Goal: Task Accomplishment & Management: Manage account settings

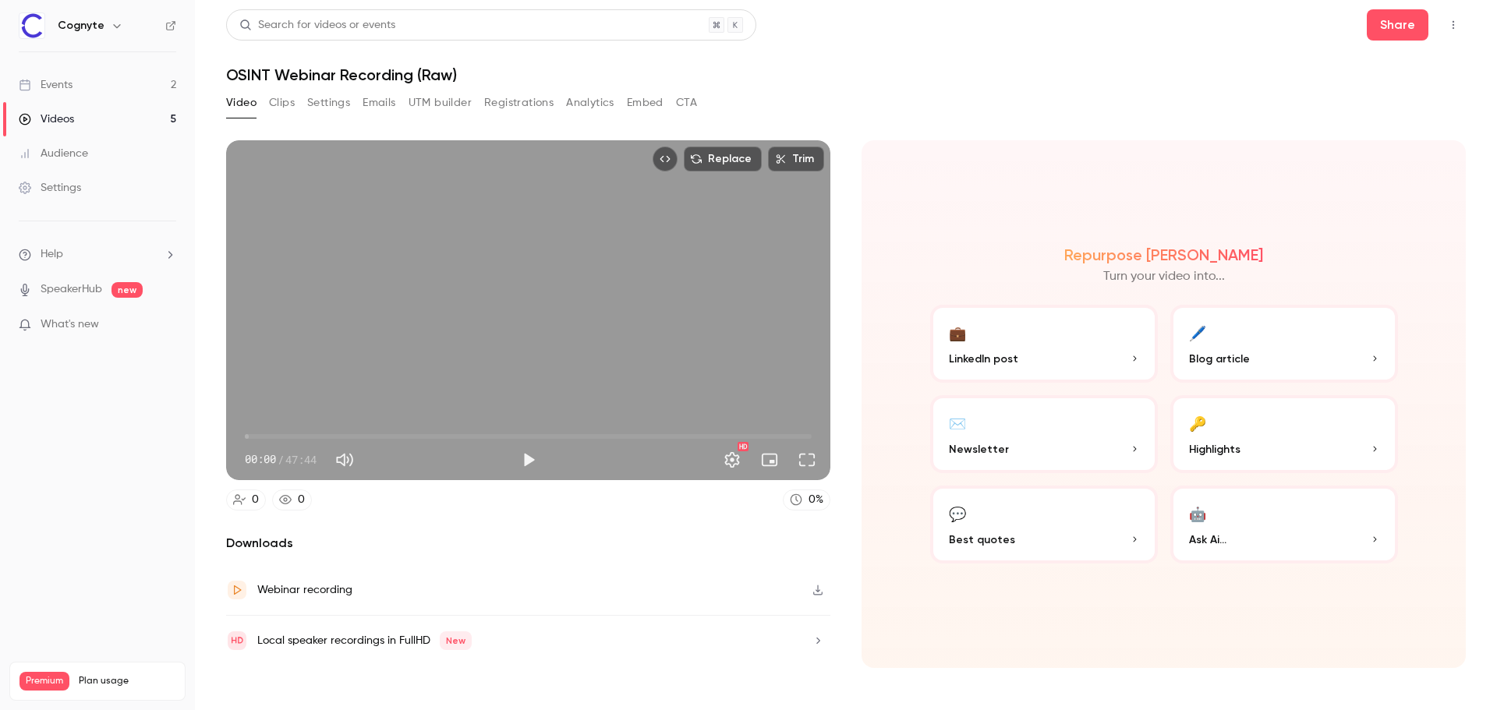
click at [83, 76] on link "Events 2" at bounding box center [97, 85] width 195 height 34
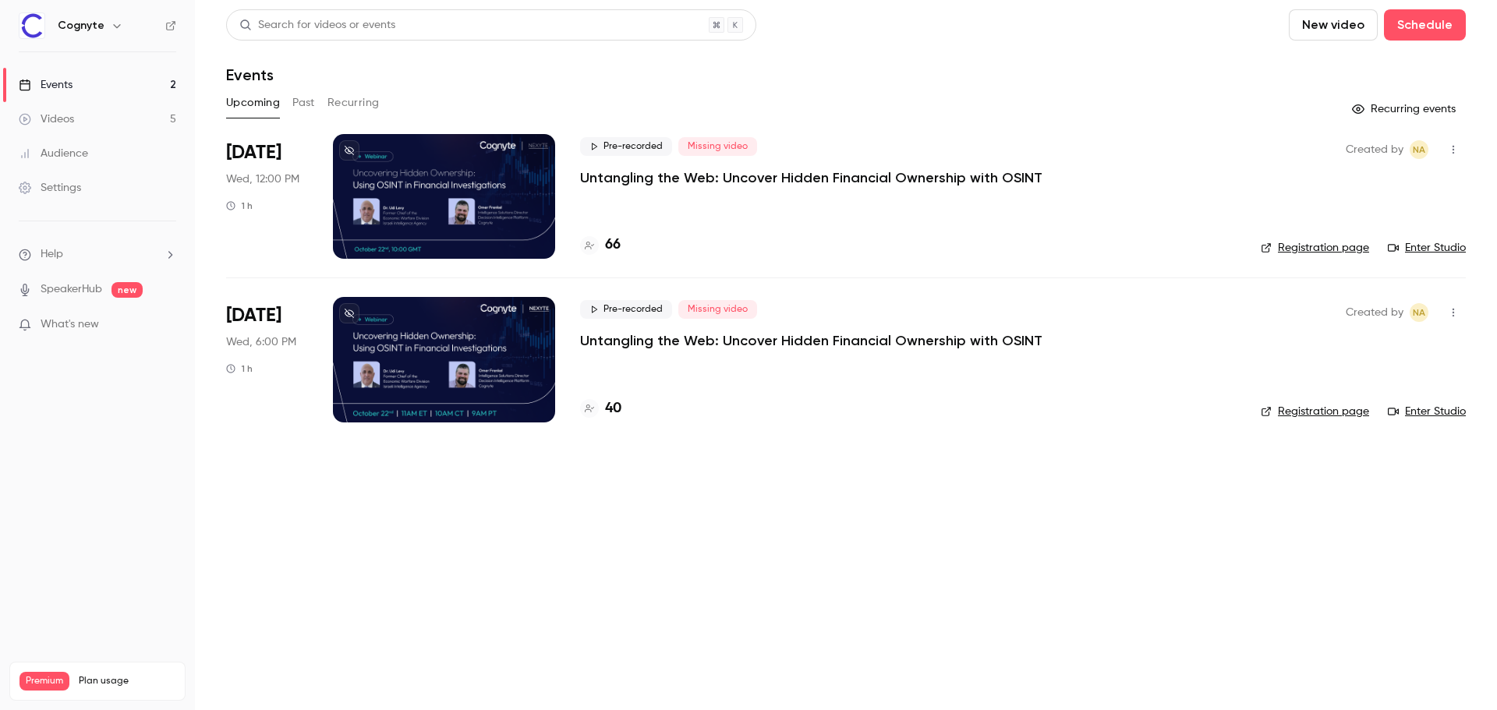
drag, startPoint x: 306, startPoint y: 237, endPoint x: 333, endPoint y: 240, distance: 27.5
drag, startPoint x: 333, startPoint y: 240, endPoint x: 270, endPoint y: 558, distance: 323.6
click at [270, 558] on main "Search for videos or events New video Schedule Events Upcoming Past Recurring R…" at bounding box center [846, 355] width 1302 height 710
click at [664, 174] on p "Untangling the Web: Uncover Hidden Financial Ownership with OSINT" at bounding box center [811, 177] width 462 height 19
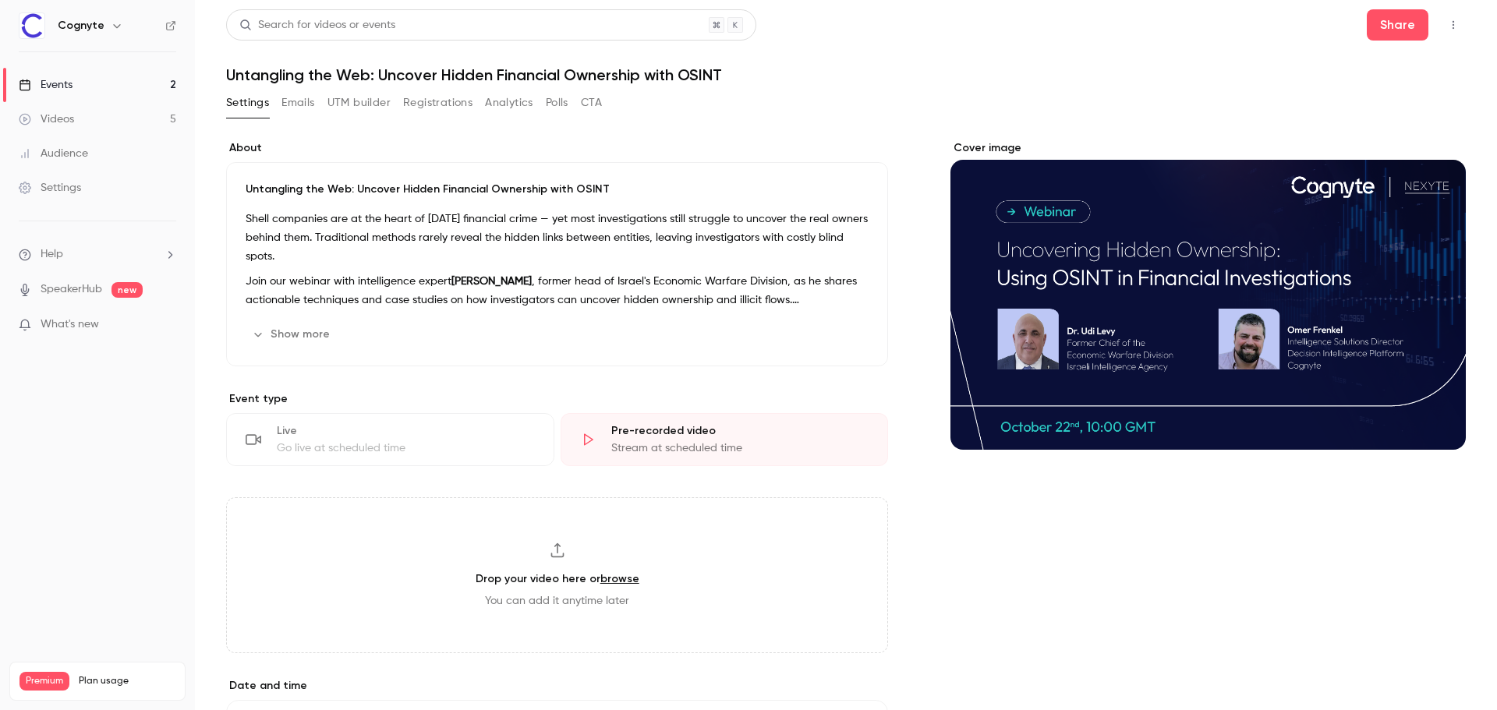
click at [356, 101] on button "UTM builder" at bounding box center [359, 102] width 63 height 25
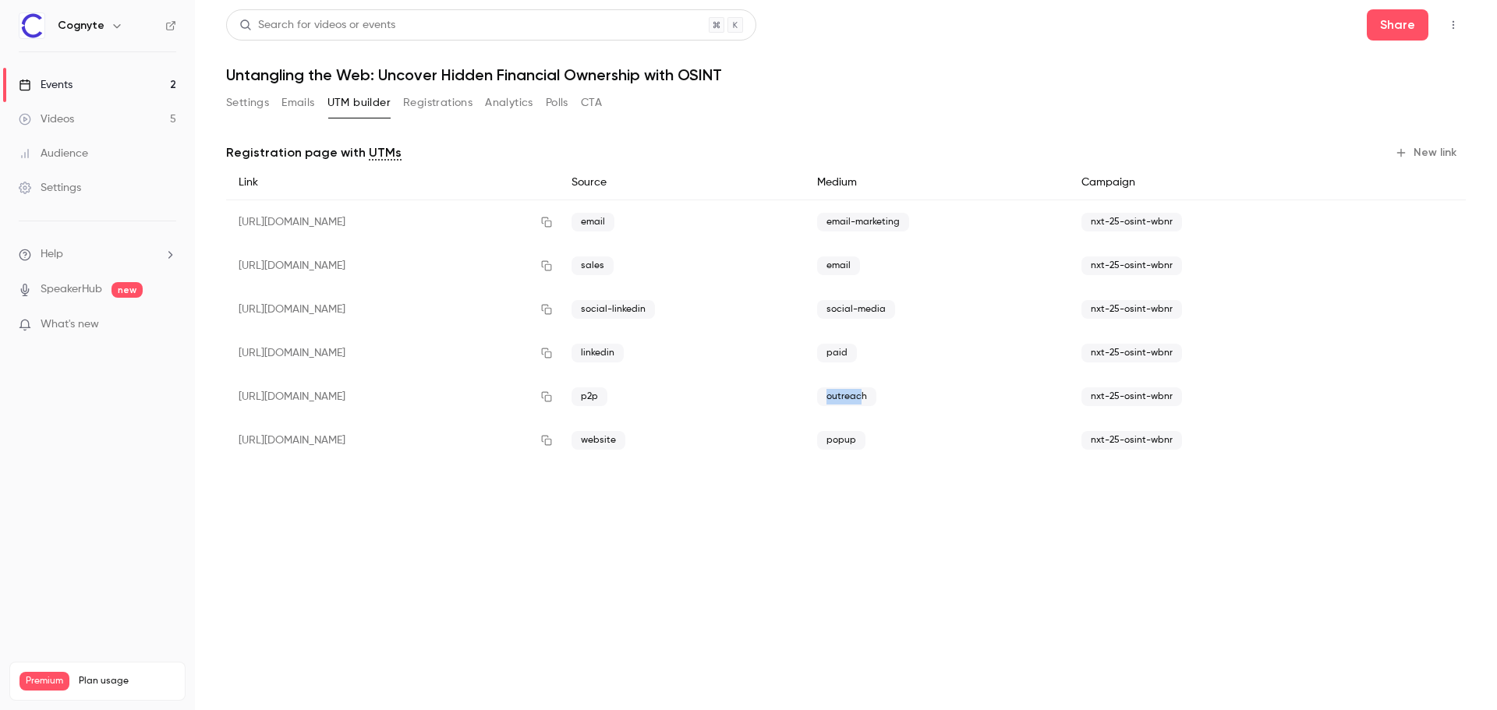
drag, startPoint x: 905, startPoint y: 395, endPoint x: 940, endPoint y: 392, distance: 34.4
click at [877, 392] on span "outreach" at bounding box center [846, 397] width 59 height 19
click at [877, 399] on span "outreach" at bounding box center [846, 397] width 59 height 19
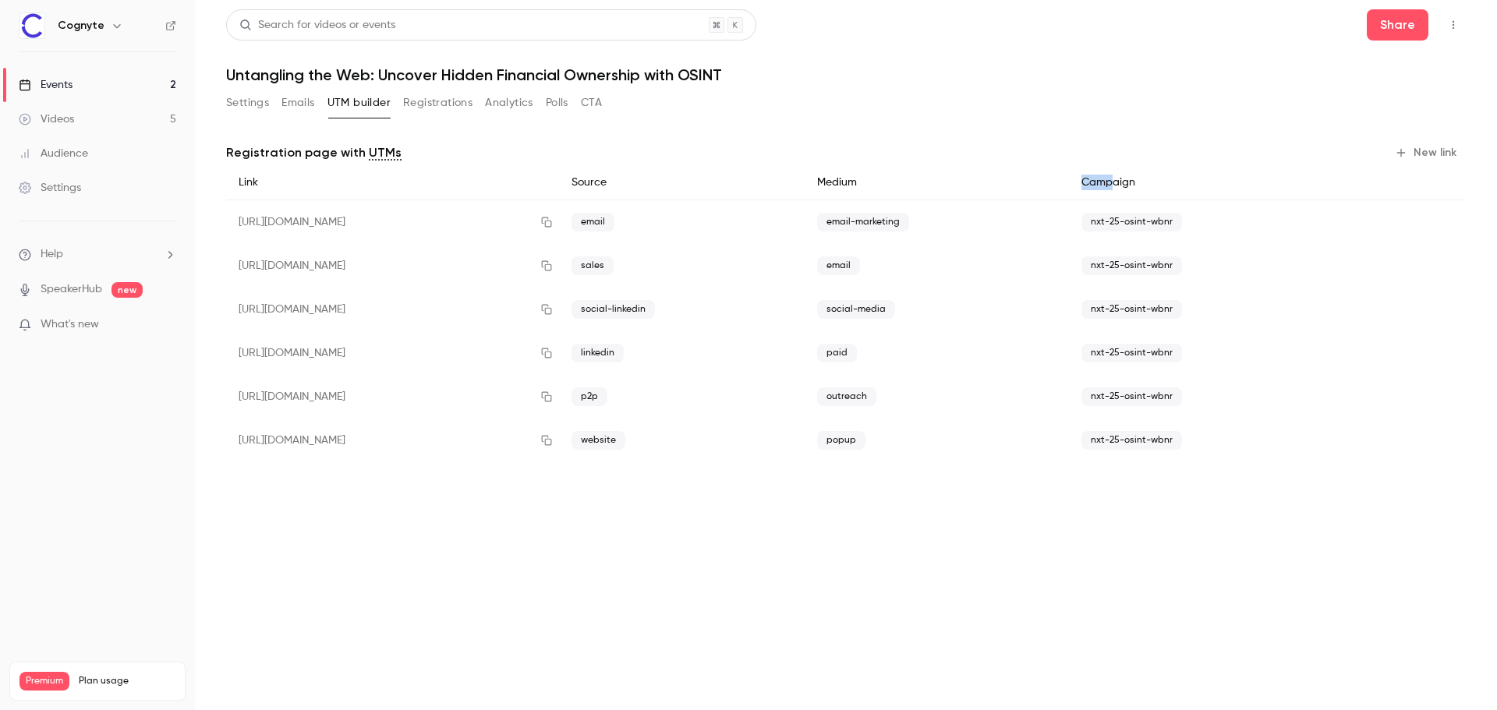
drag, startPoint x: 1122, startPoint y: 182, endPoint x: 1166, endPoint y: 179, distance: 43.8
click at [1163, 179] on div "Campaign" at bounding box center [1211, 182] width 284 height 35
click at [1069, 168] on div "Medium" at bounding box center [937, 182] width 264 height 35
click at [553, 400] on icon "button" at bounding box center [546, 396] width 12 height 11
drag, startPoint x: 650, startPoint y: 394, endPoint x: 651, endPoint y: 402, distance: 7.8
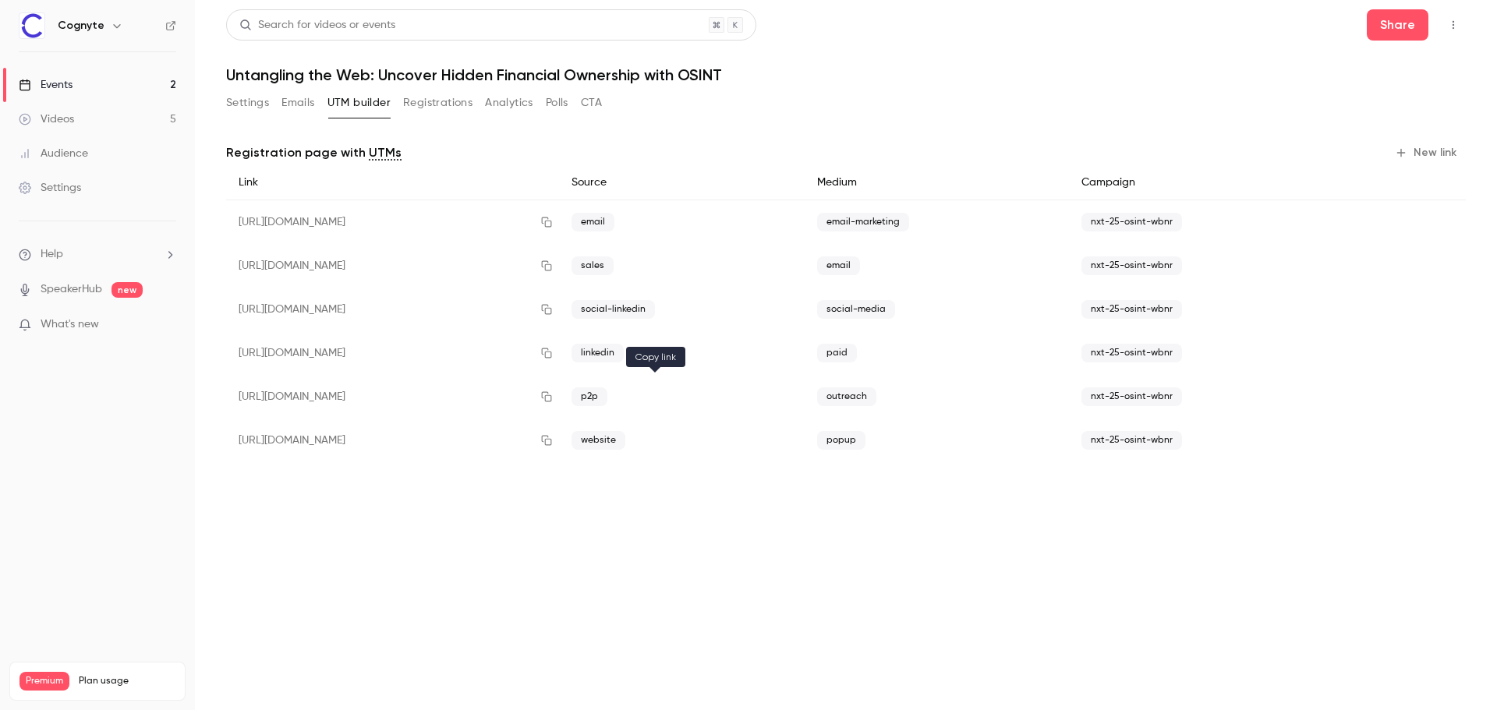
click at [553, 394] on icon "button" at bounding box center [546, 396] width 12 height 11
click at [65, 80] on div "Events" at bounding box center [46, 85] width 54 height 16
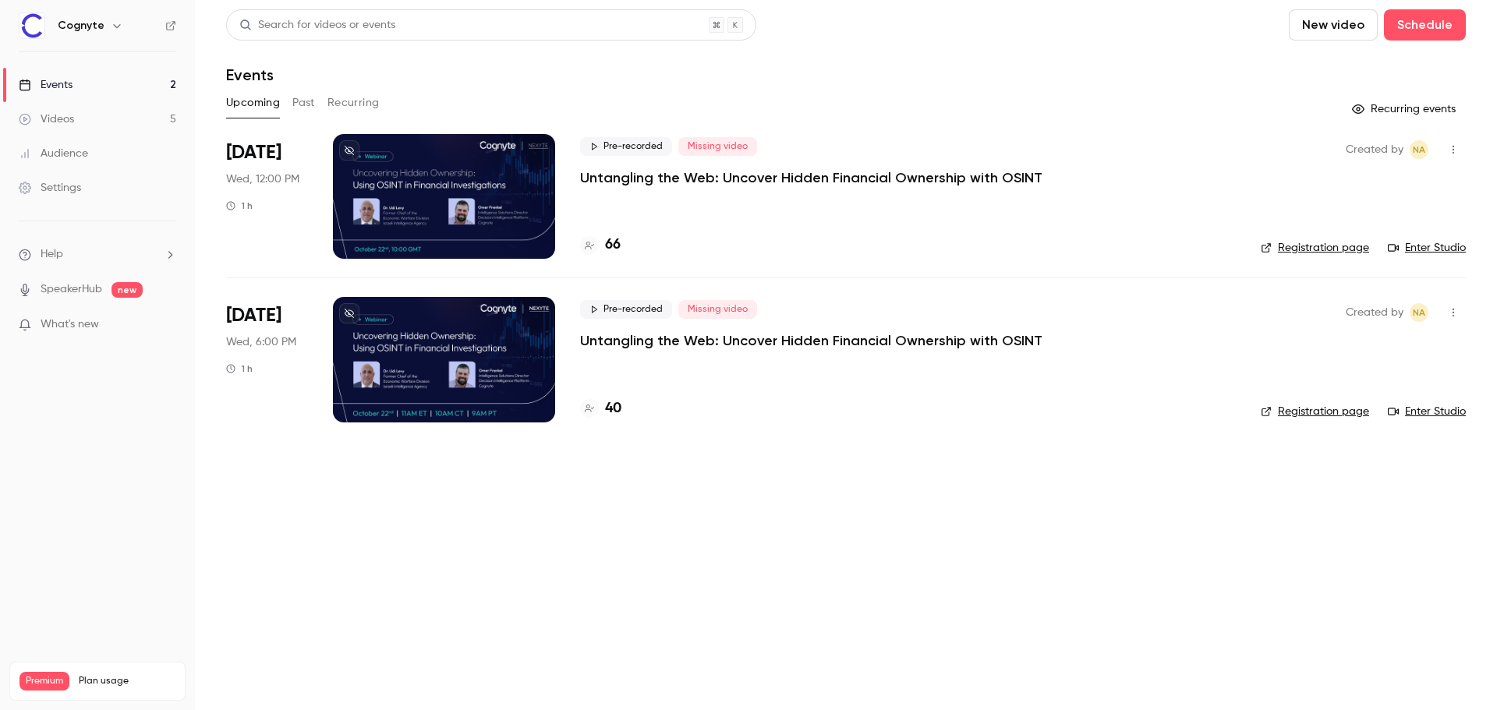
click at [412, 334] on div at bounding box center [444, 359] width 222 height 125
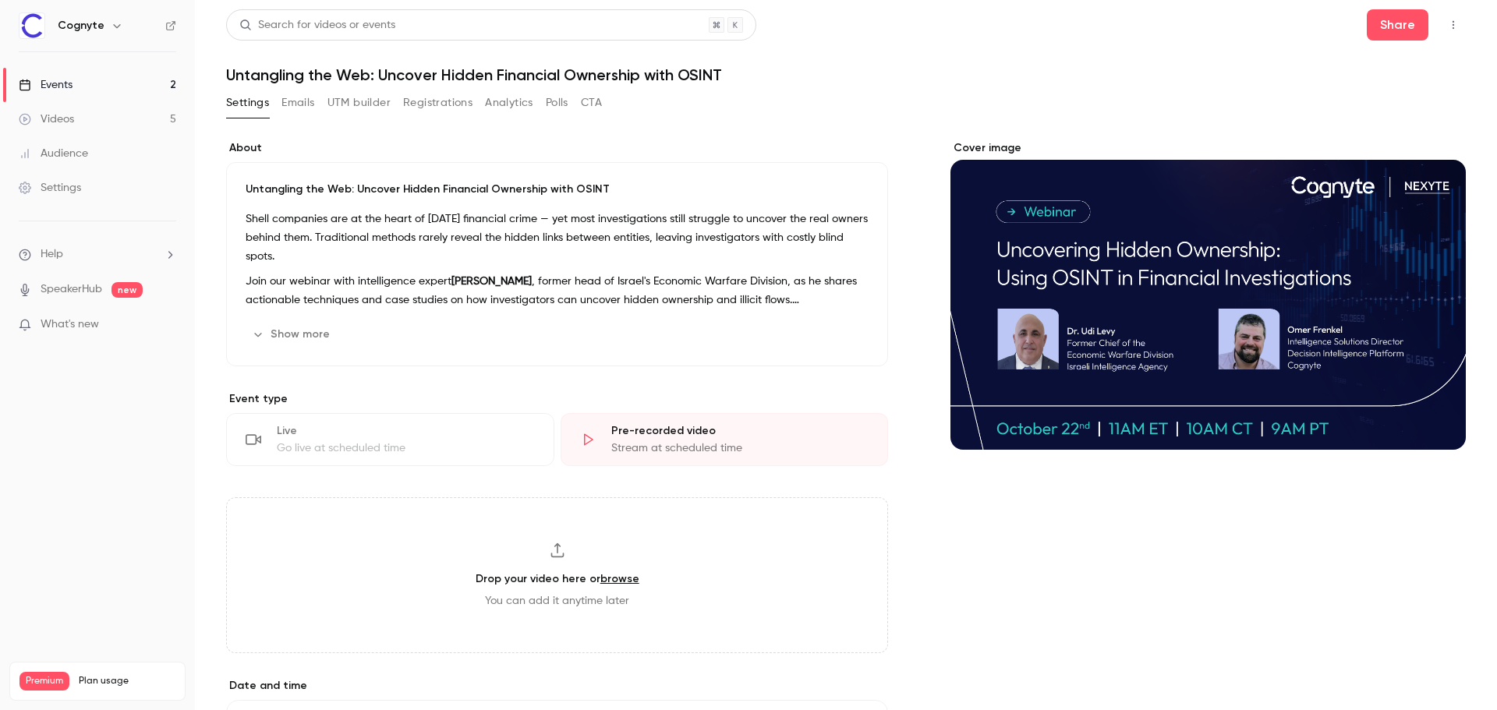
click at [365, 104] on button "UTM builder" at bounding box center [359, 102] width 63 height 25
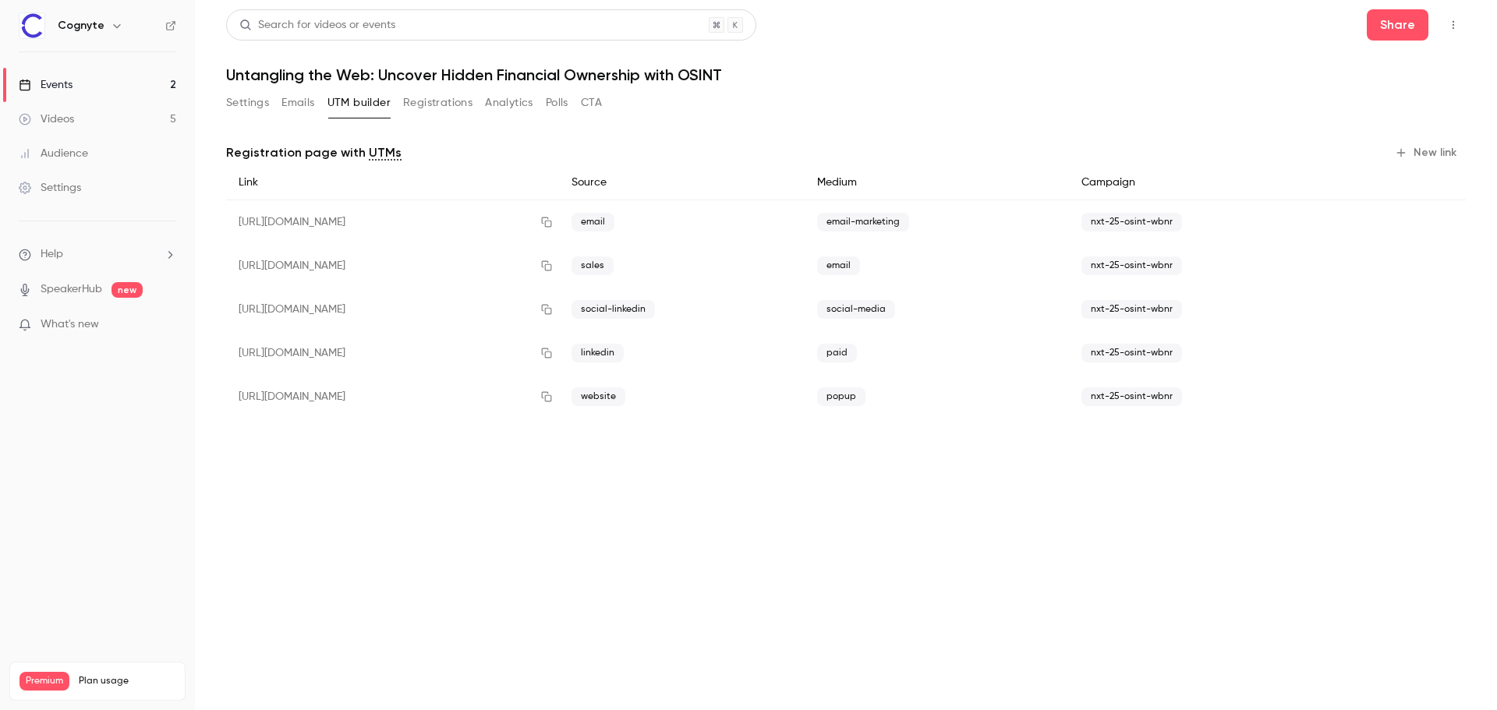
click at [1431, 147] on button "New link" at bounding box center [1427, 152] width 77 height 25
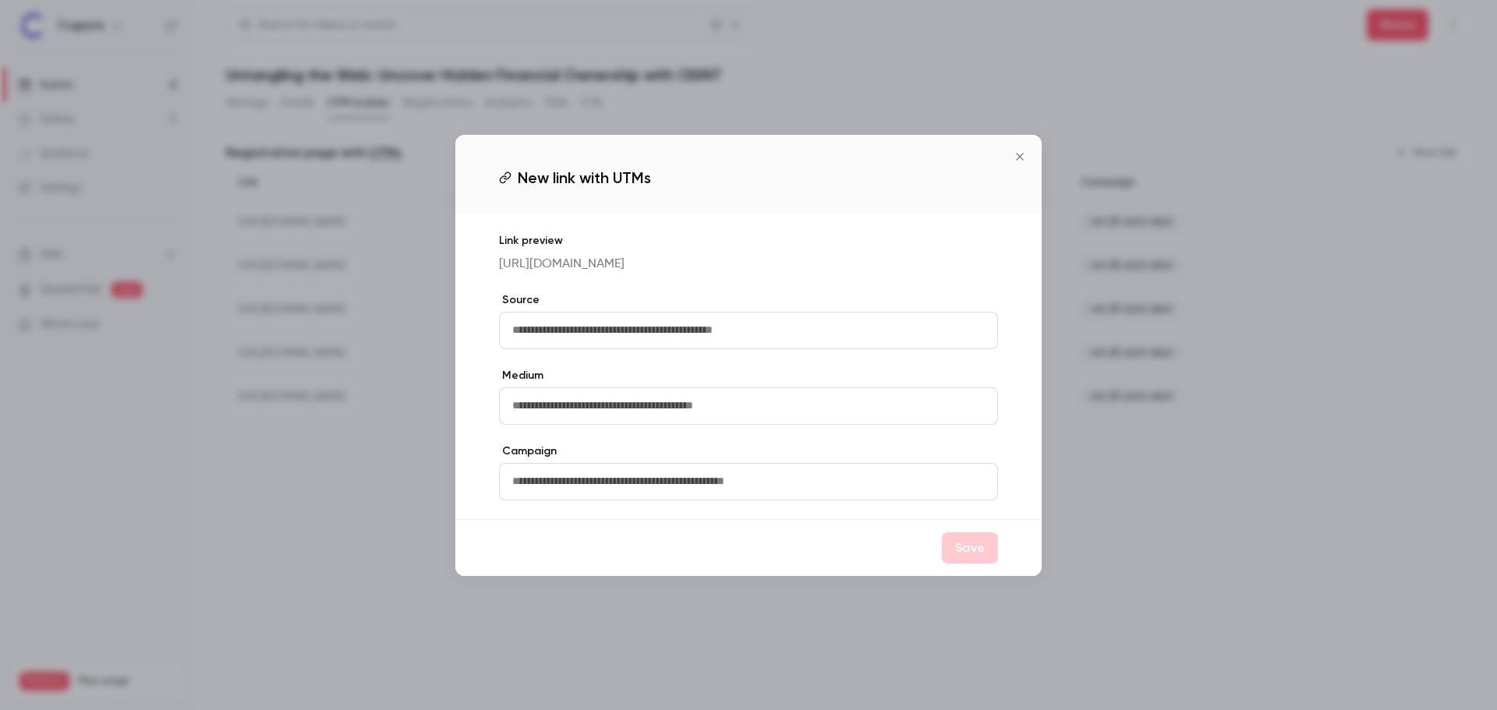
click at [603, 349] on input "text" at bounding box center [748, 330] width 499 height 37
type input "***"
click at [1015, 154] on button "Close" at bounding box center [1019, 156] width 31 height 31
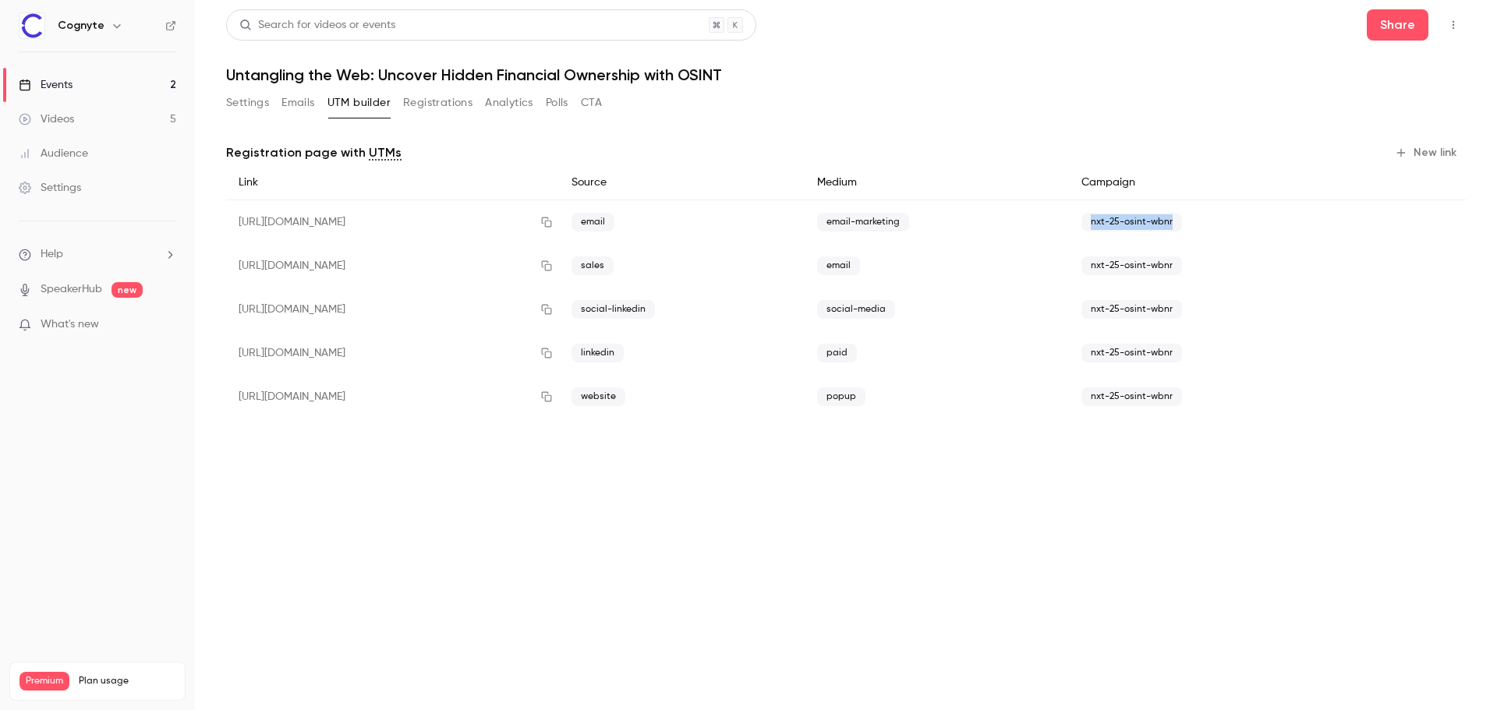
drag, startPoint x: 1139, startPoint y: 221, endPoint x: 1233, endPoint y: 219, distance: 93.6
click at [1233, 219] on div "nxt-25-osint-wbnr" at bounding box center [1211, 222] width 284 height 44
copy span "nxt-25-osint-wbnr"
click at [1450, 146] on button "New link" at bounding box center [1427, 152] width 77 height 25
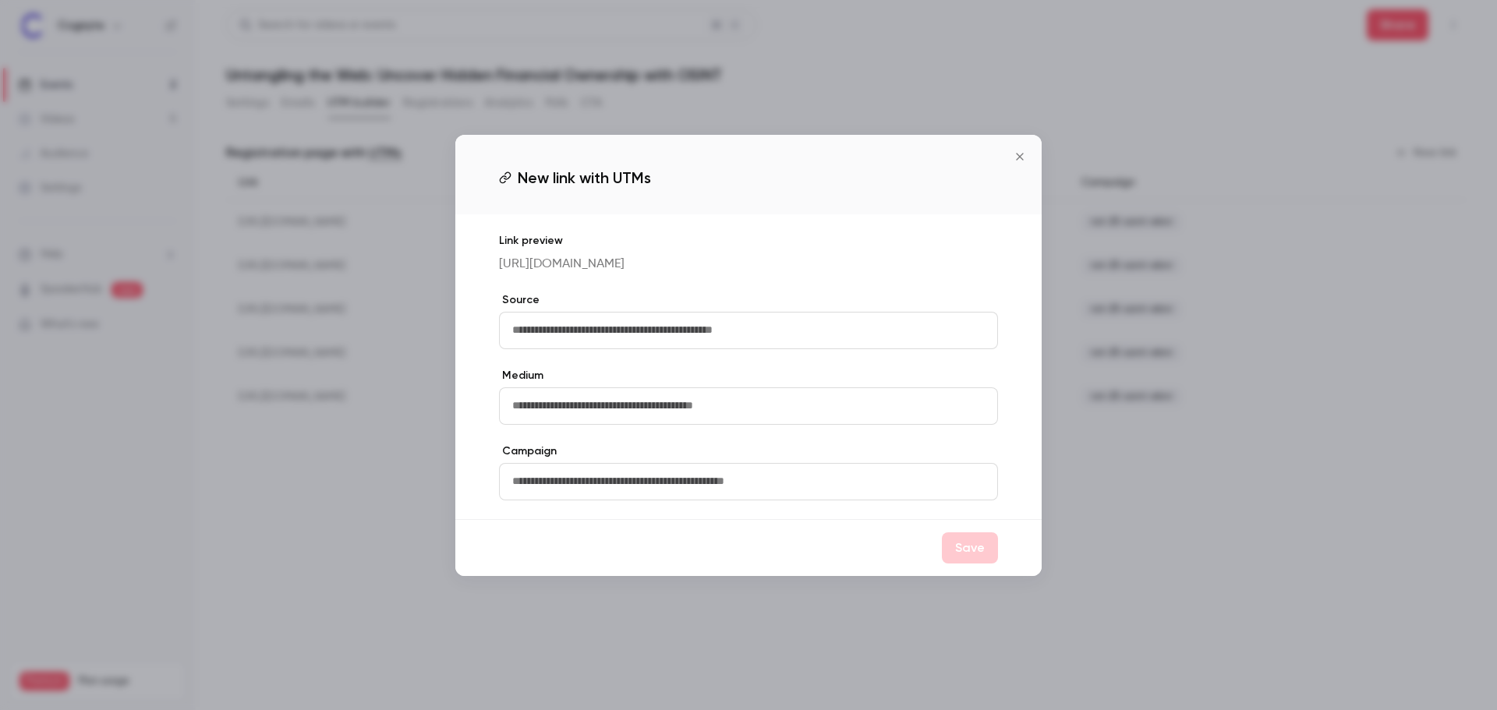
click at [650, 331] on input "text" at bounding box center [748, 330] width 499 height 37
type input "***"
click at [589, 425] on input "text" at bounding box center [748, 406] width 499 height 37
type input "********"
drag, startPoint x: 581, startPoint y: 486, endPoint x: 597, endPoint y: 487, distance: 15.6
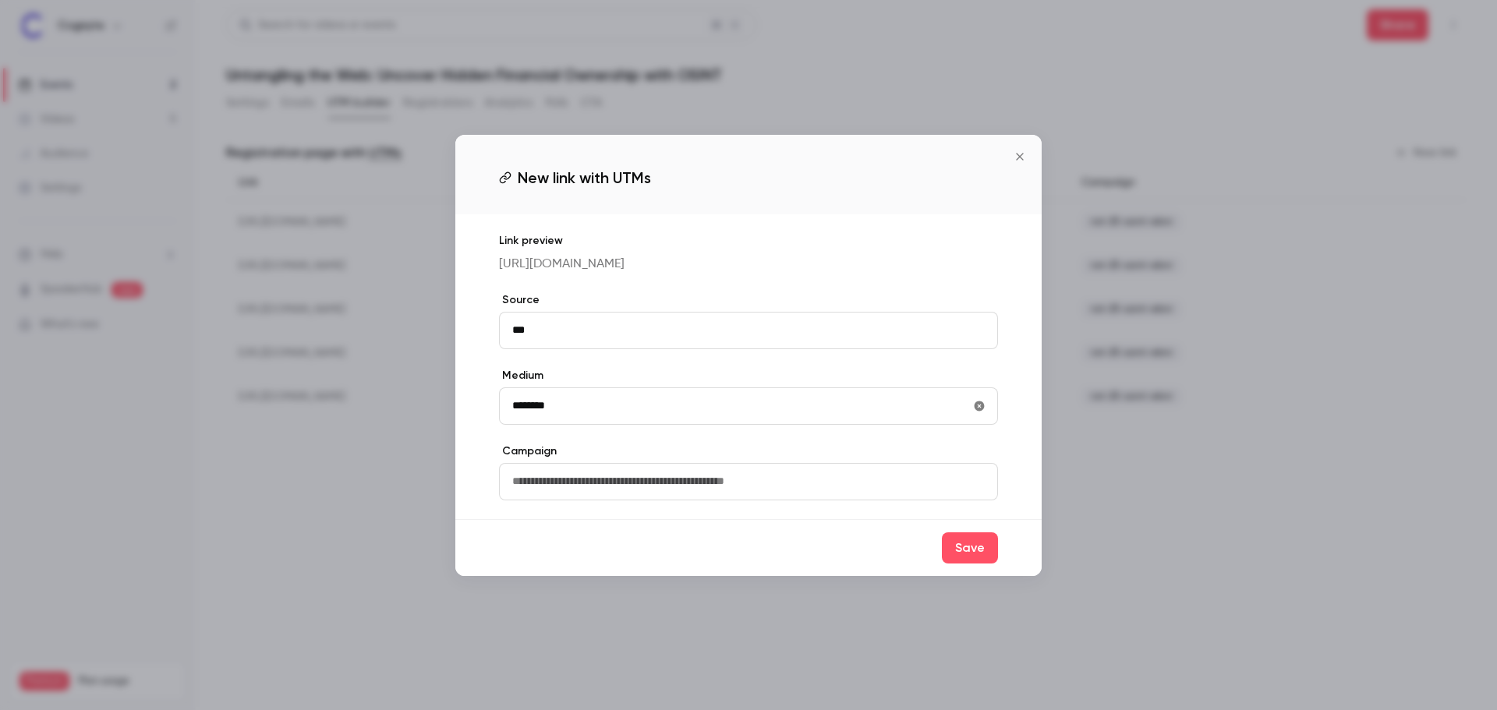
click at [581, 486] on input "text" at bounding box center [748, 481] width 499 height 37
paste input "**********"
type input "**********"
click at [991, 564] on button "Save" at bounding box center [970, 548] width 56 height 31
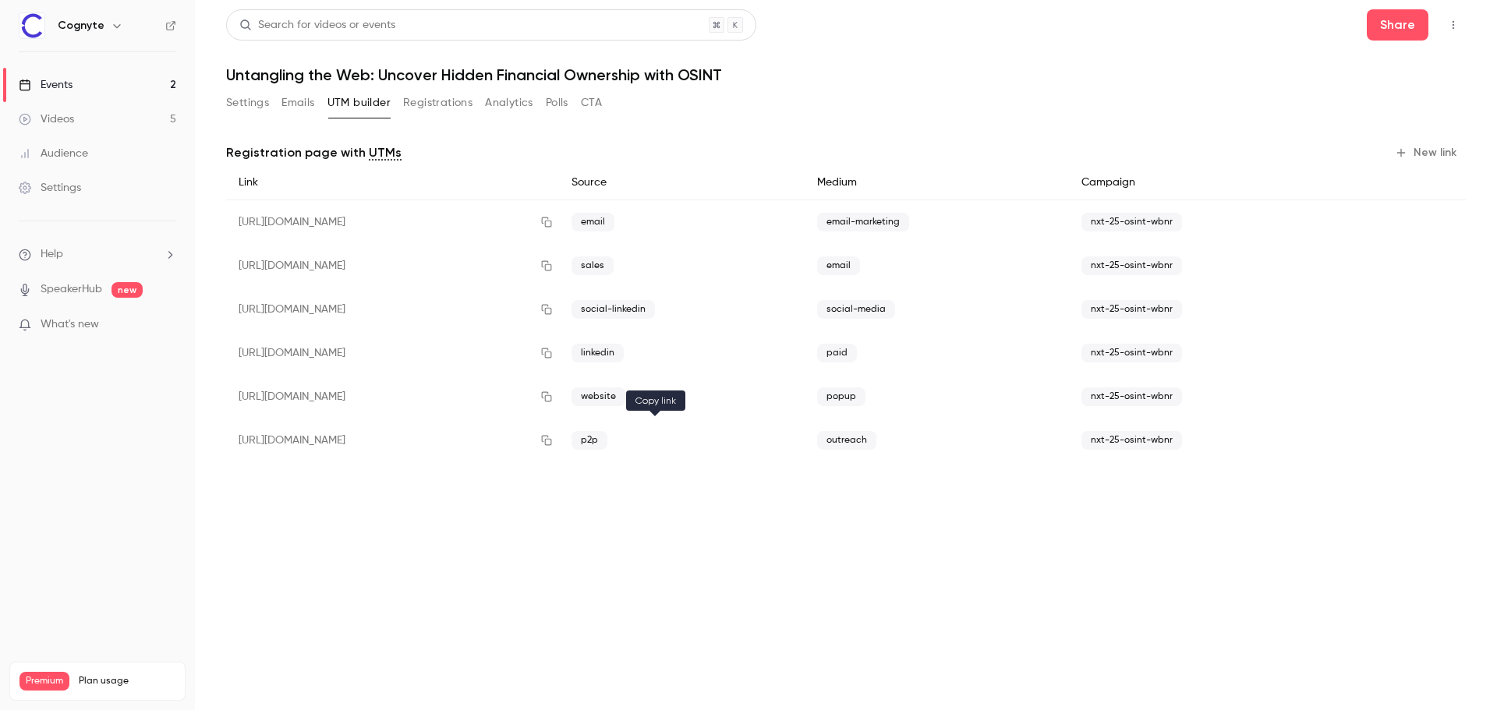
click at [553, 442] on icon "button" at bounding box center [546, 440] width 12 height 11
click at [175, 76] on link "Events 2" at bounding box center [97, 85] width 195 height 34
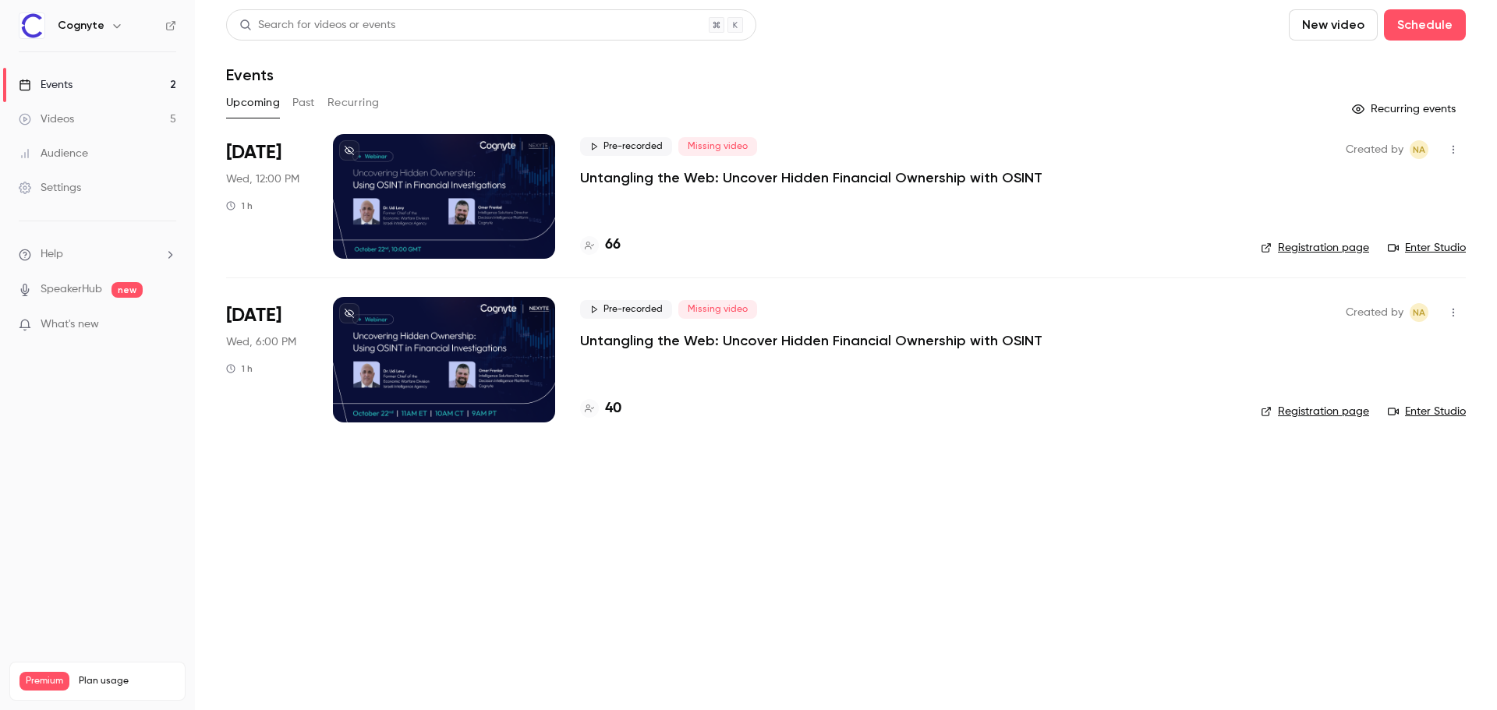
click at [400, 190] on div at bounding box center [444, 196] width 222 height 125
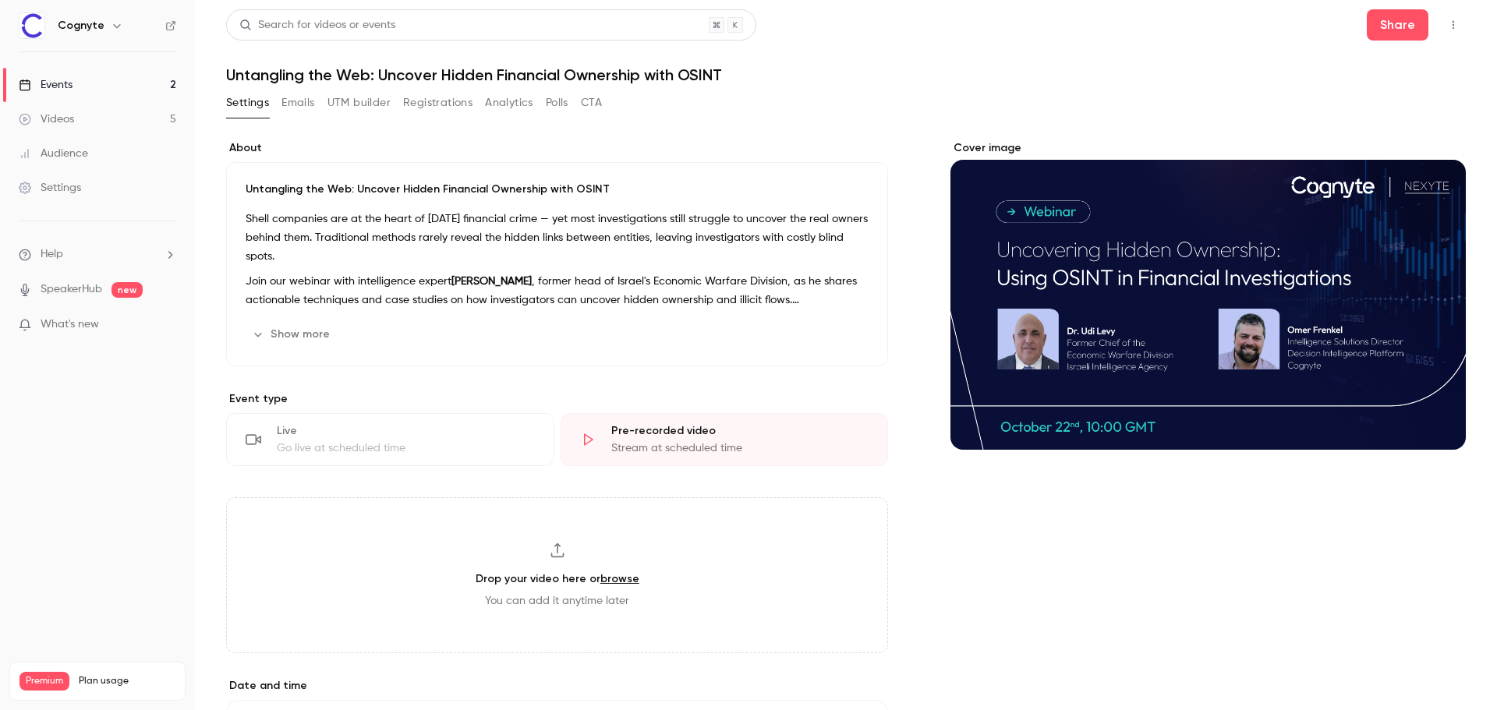
click at [438, 103] on button "Registrations" at bounding box center [437, 102] width 69 height 25
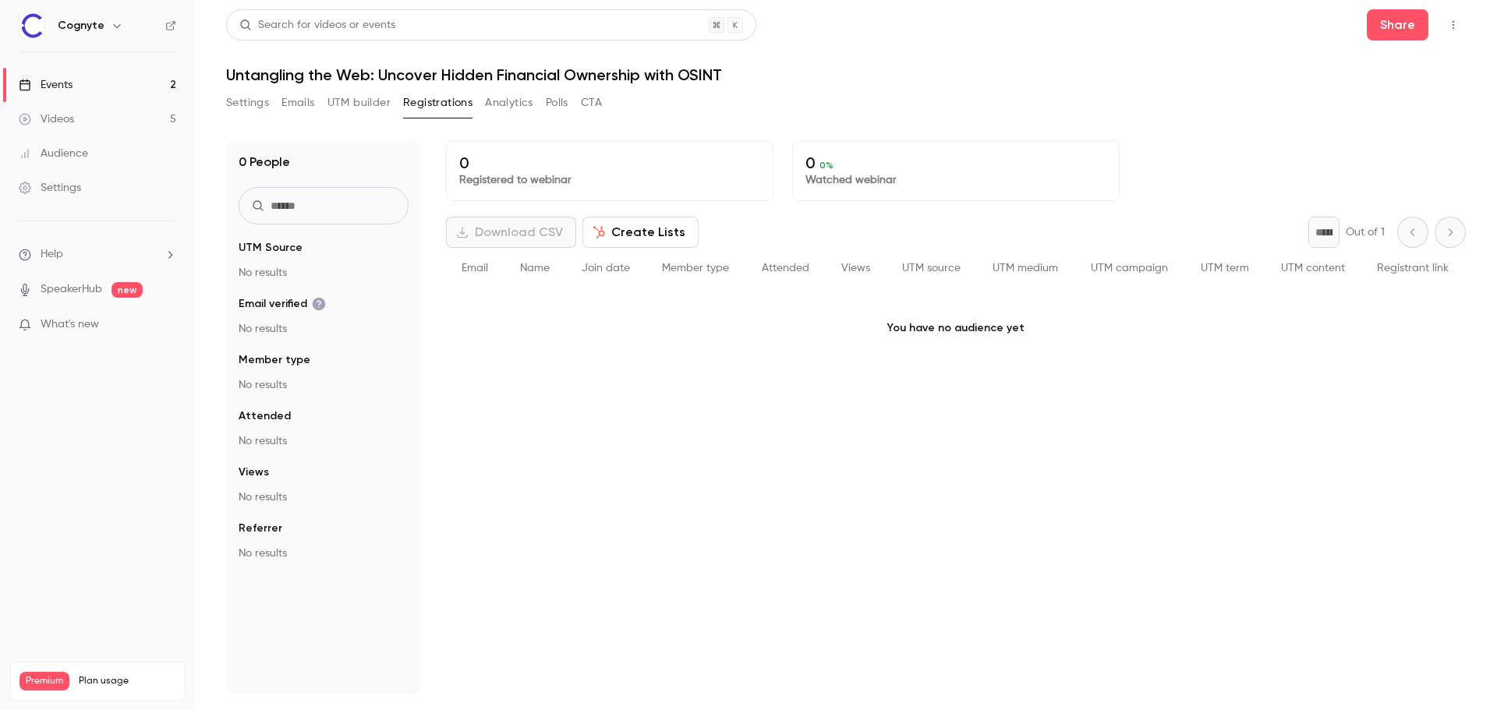
click at [349, 196] on input "text" at bounding box center [324, 205] width 170 height 37
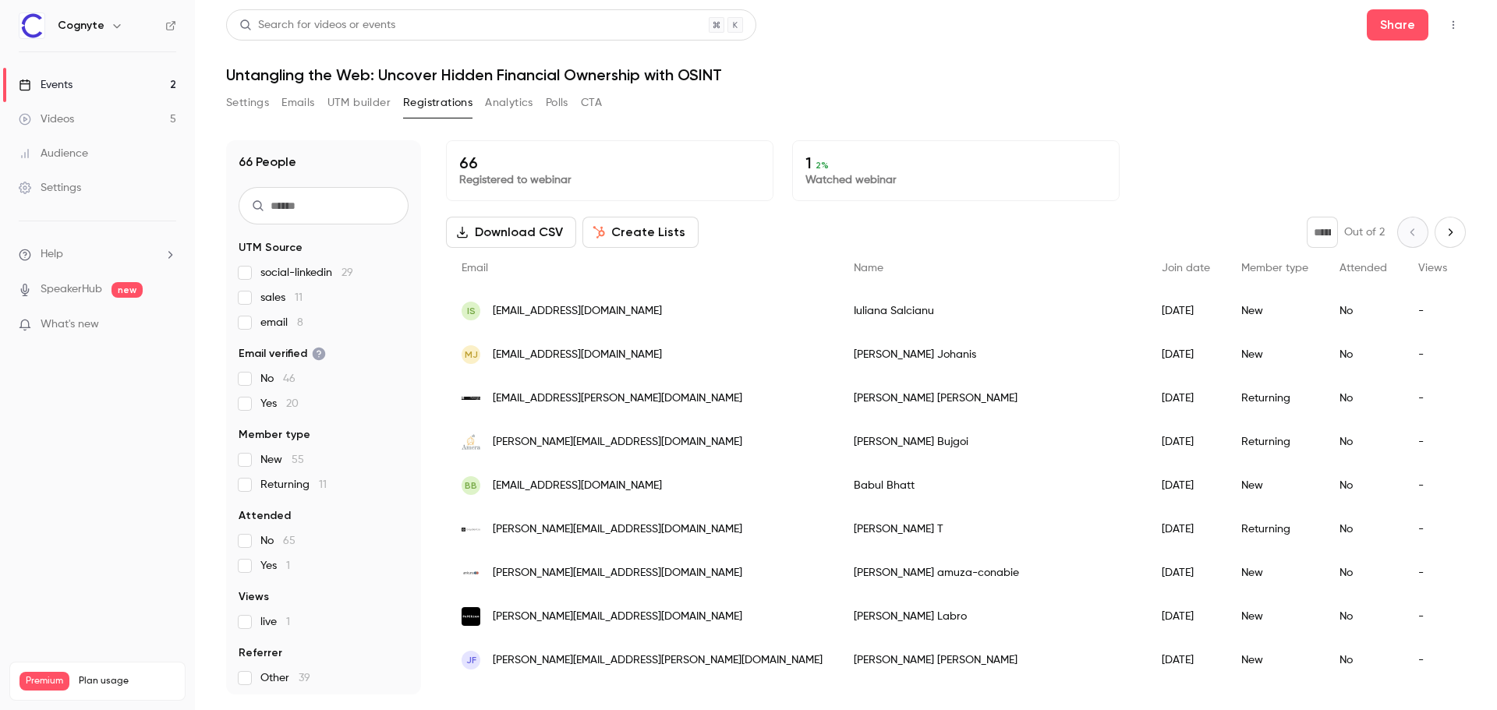
paste input "**********"
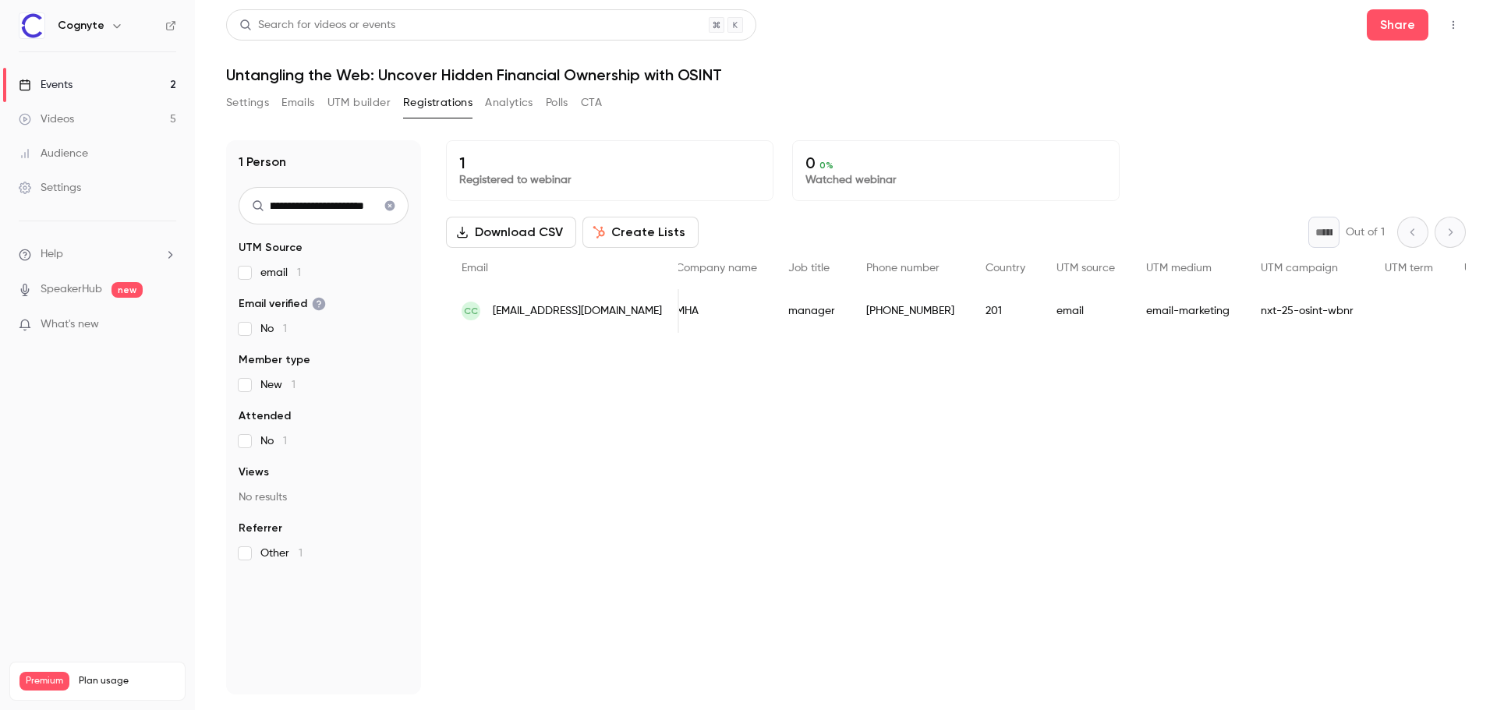
scroll to position [0, 412]
type input "**********"
click at [125, 83] on link "Events 2" at bounding box center [97, 85] width 195 height 34
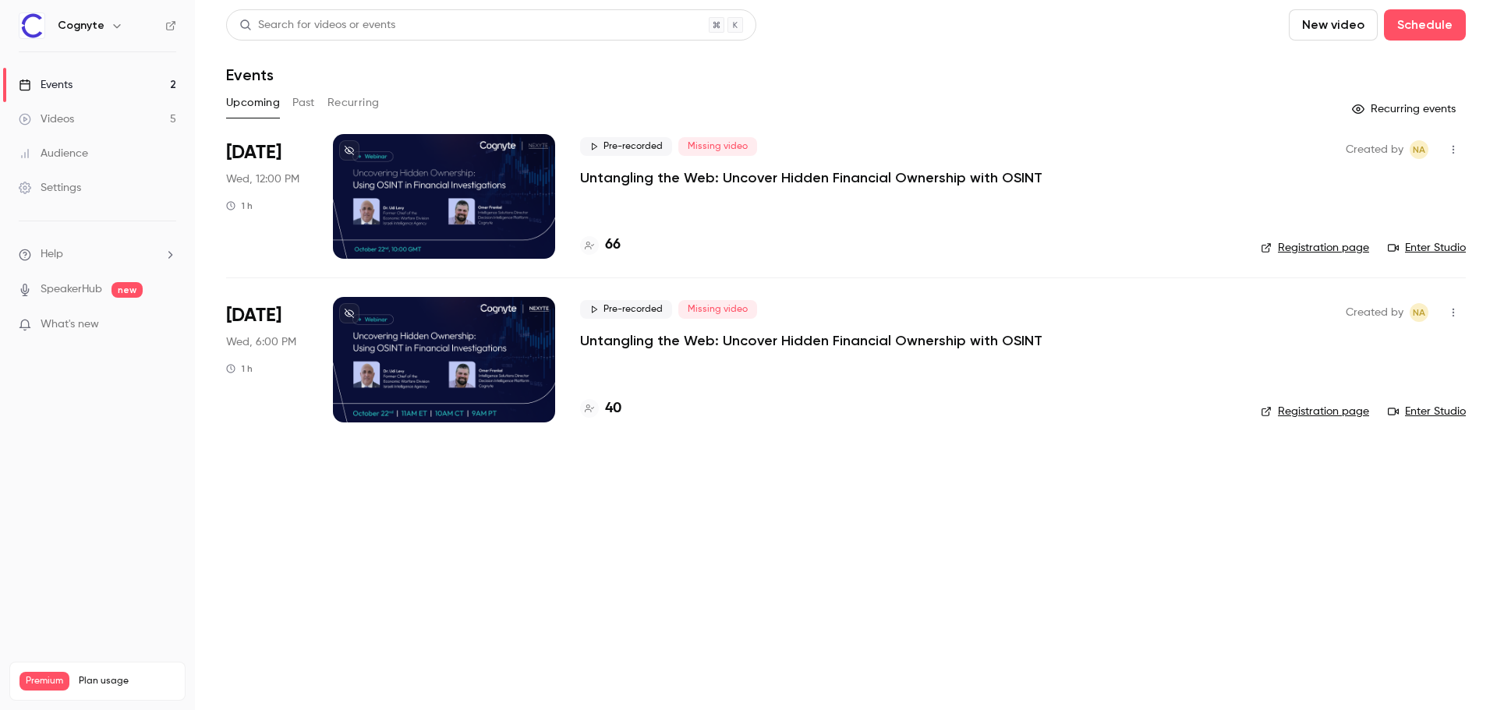
click at [422, 311] on div at bounding box center [444, 359] width 222 height 125
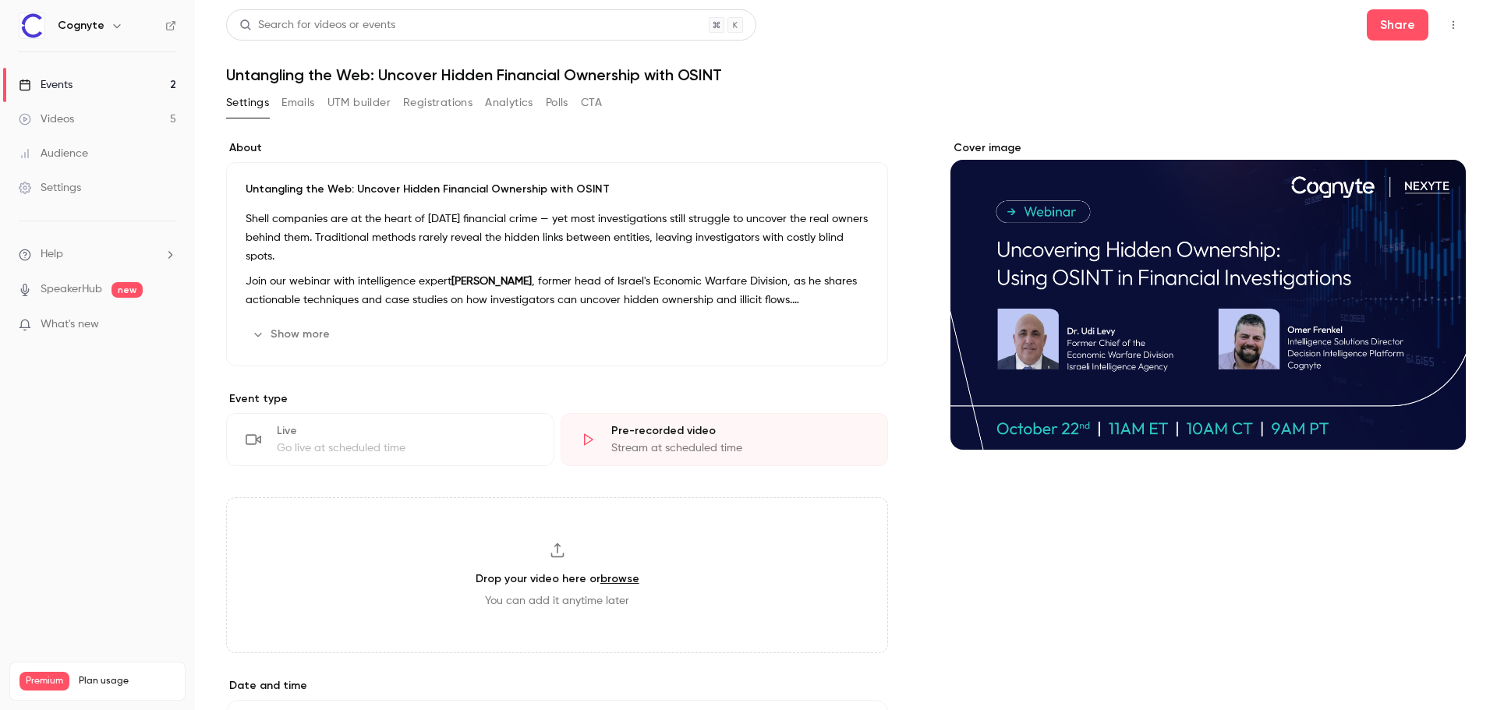
click at [379, 101] on button "UTM builder" at bounding box center [359, 102] width 63 height 25
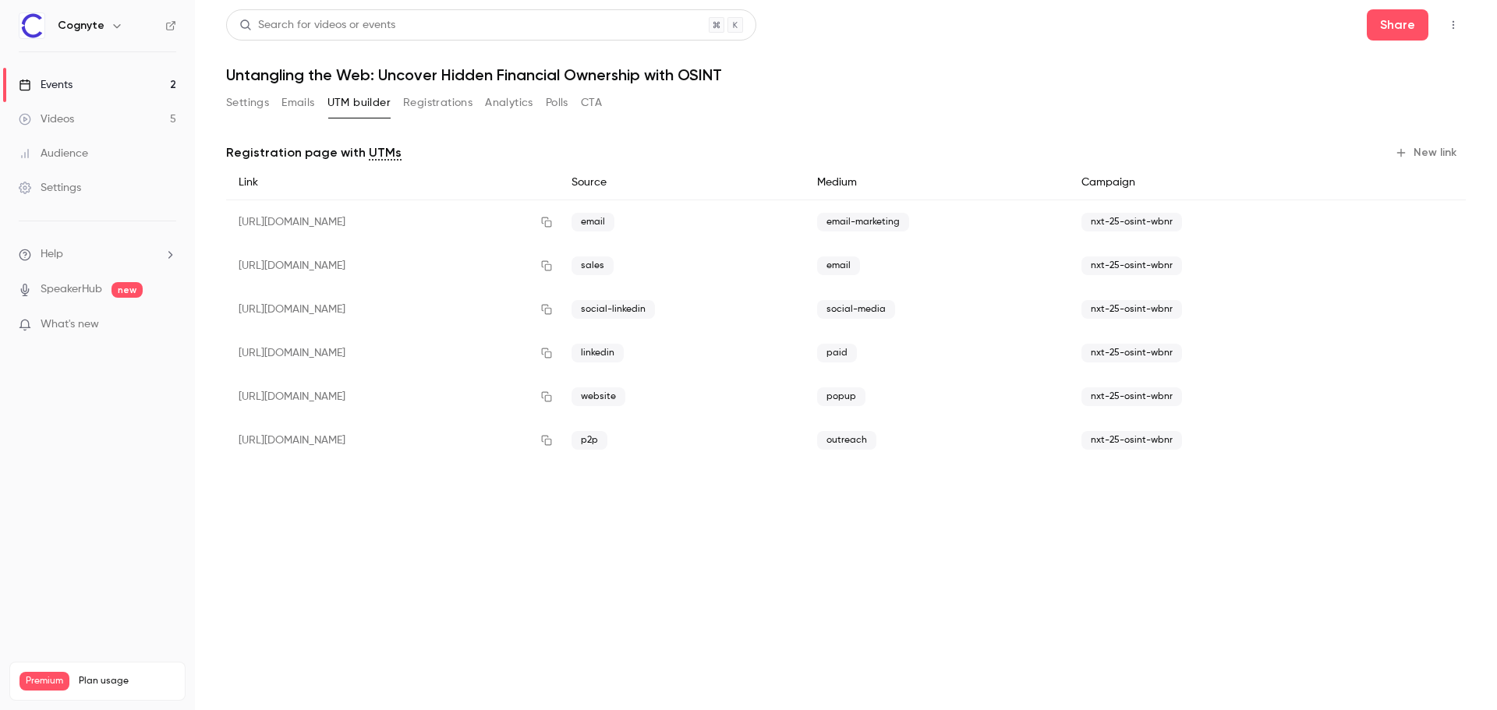
click at [402, 101] on div "Settings Emails UTM builder Registrations Analytics Polls CTA" at bounding box center [414, 102] width 376 height 25
click at [410, 102] on button "Registrations" at bounding box center [437, 102] width 69 height 25
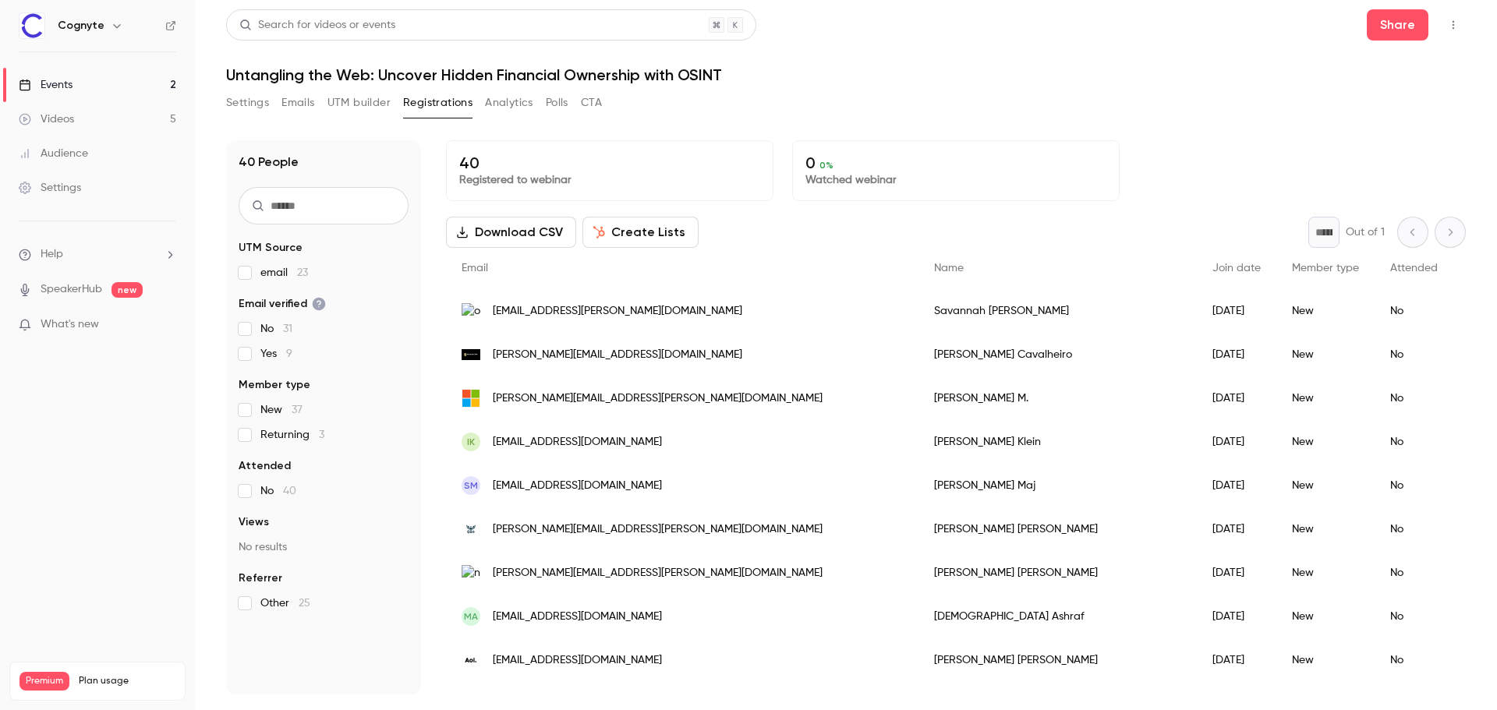
click at [315, 211] on input "text" at bounding box center [324, 205] width 170 height 37
paste input "**********"
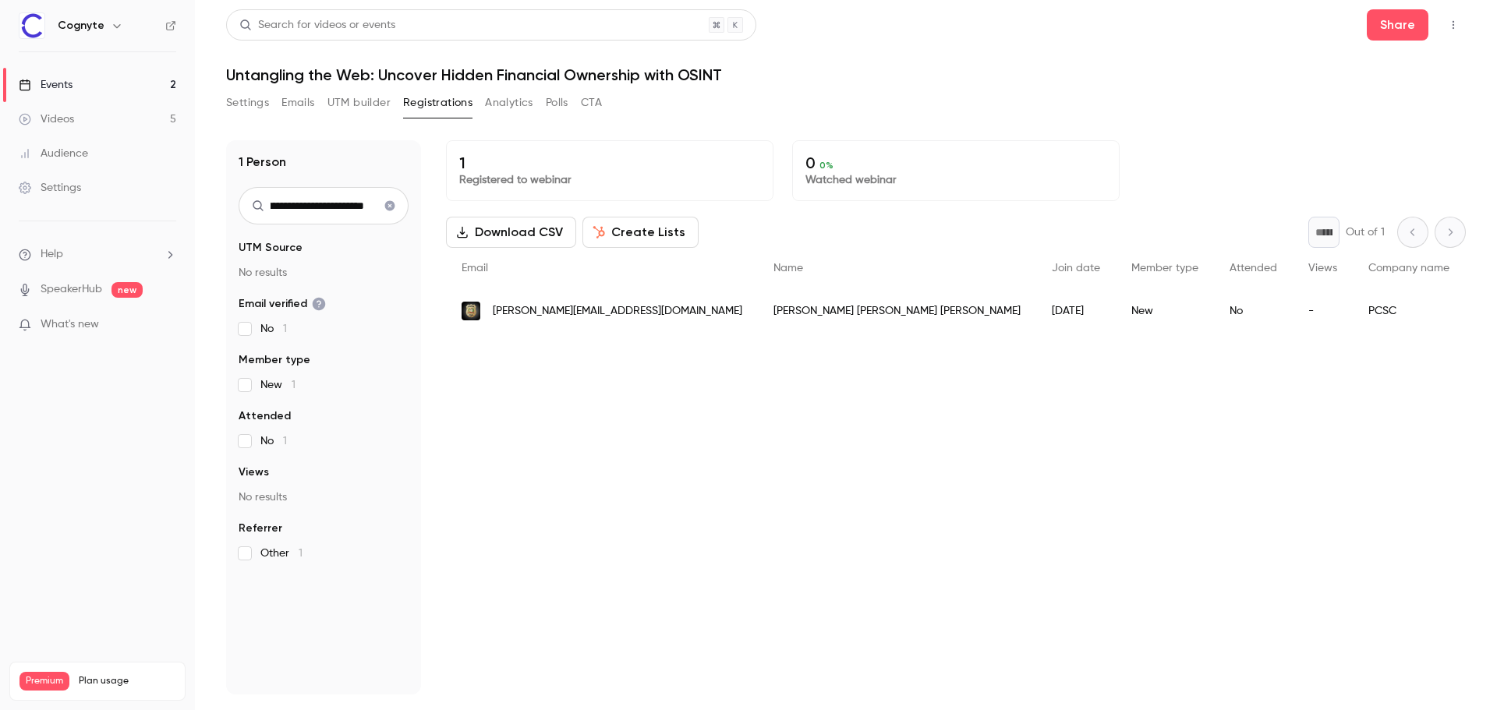
type input "**********"
click at [153, 81] on link "Events 2" at bounding box center [97, 85] width 195 height 34
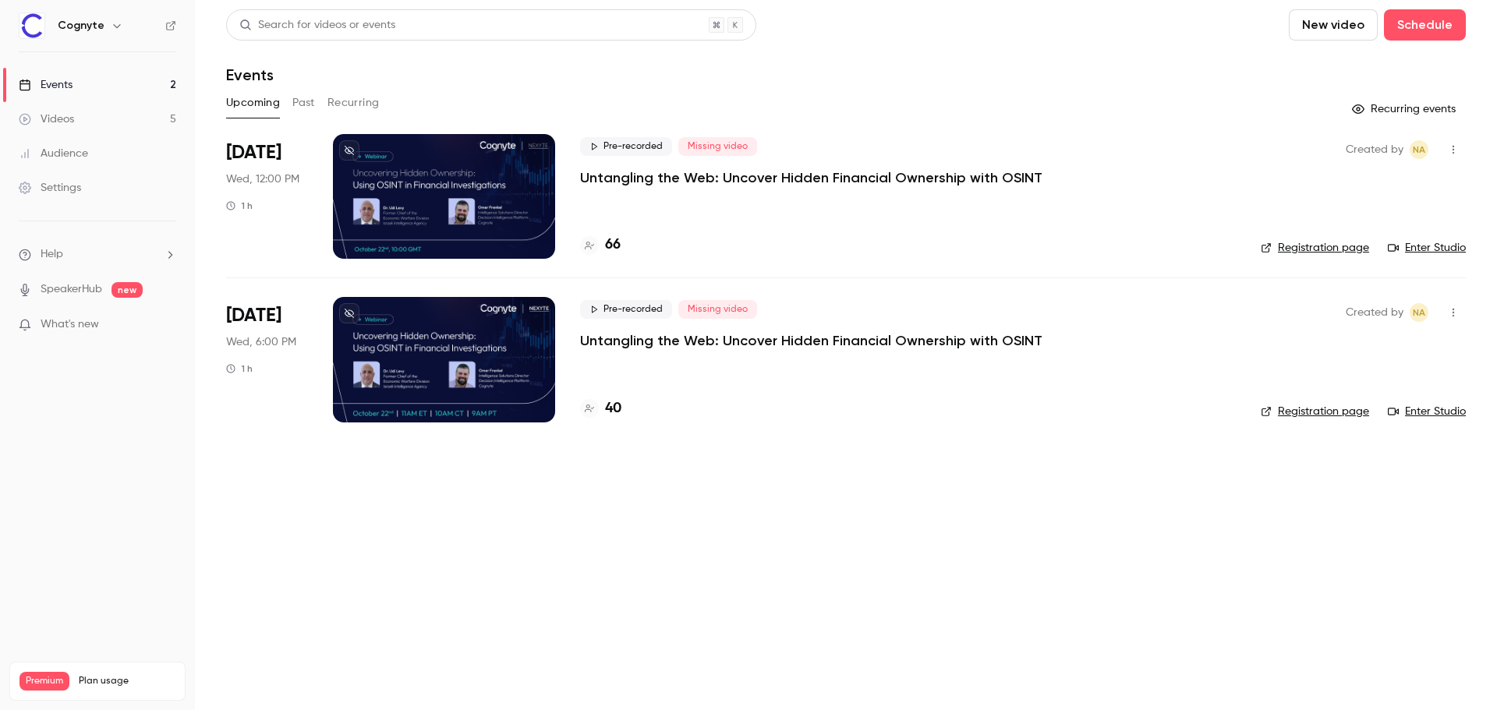
click at [372, 184] on div at bounding box center [444, 196] width 222 height 125
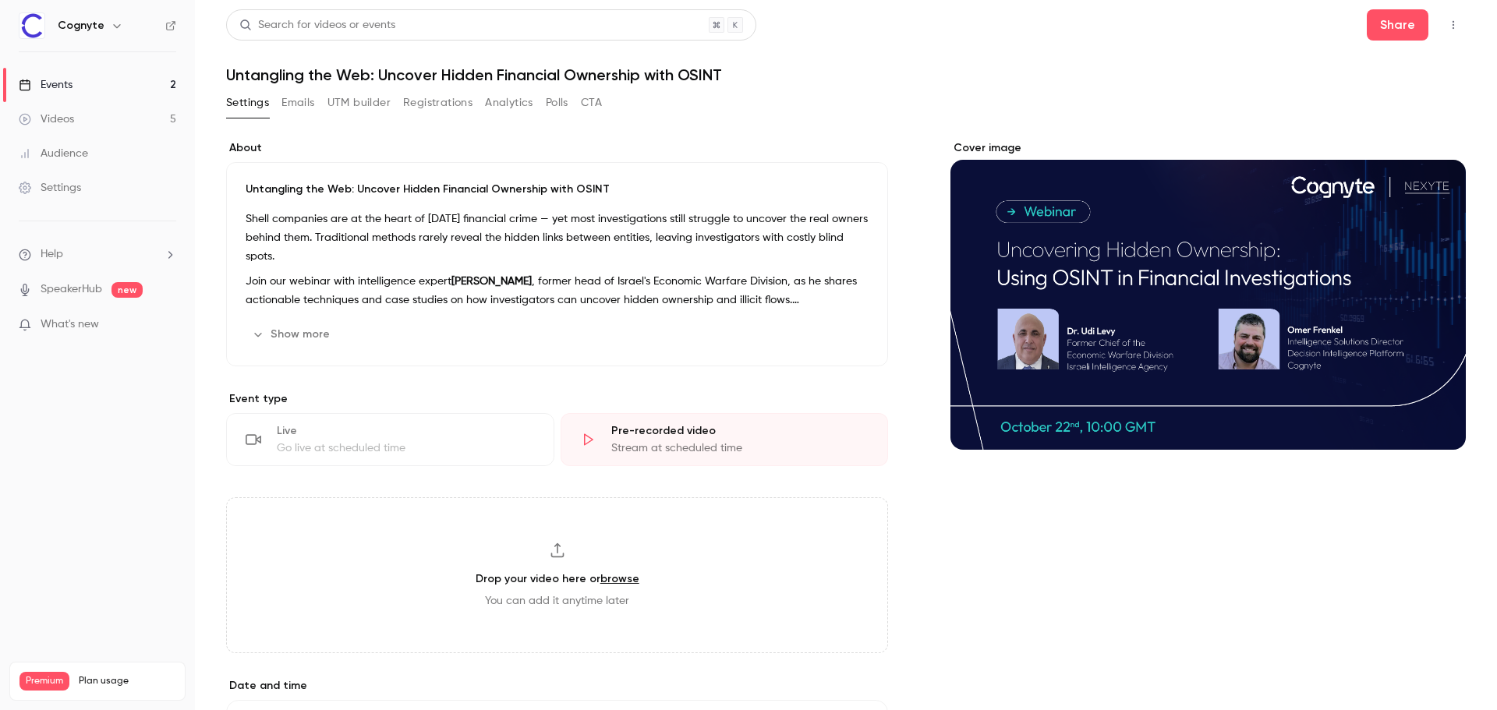
click at [462, 96] on button "Registrations" at bounding box center [437, 102] width 69 height 25
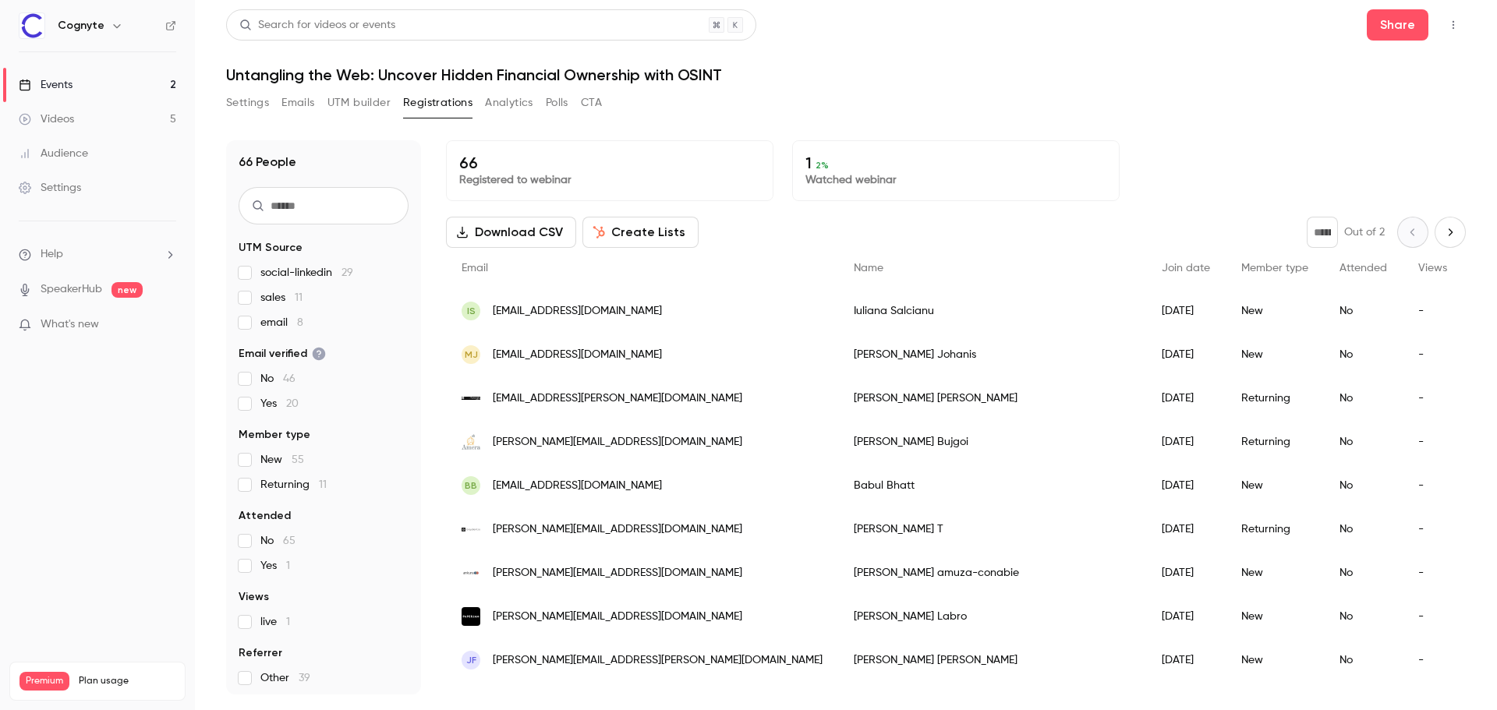
click at [306, 207] on input "text" at bounding box center [324, 205] width 170 height 37
paste input "**********"
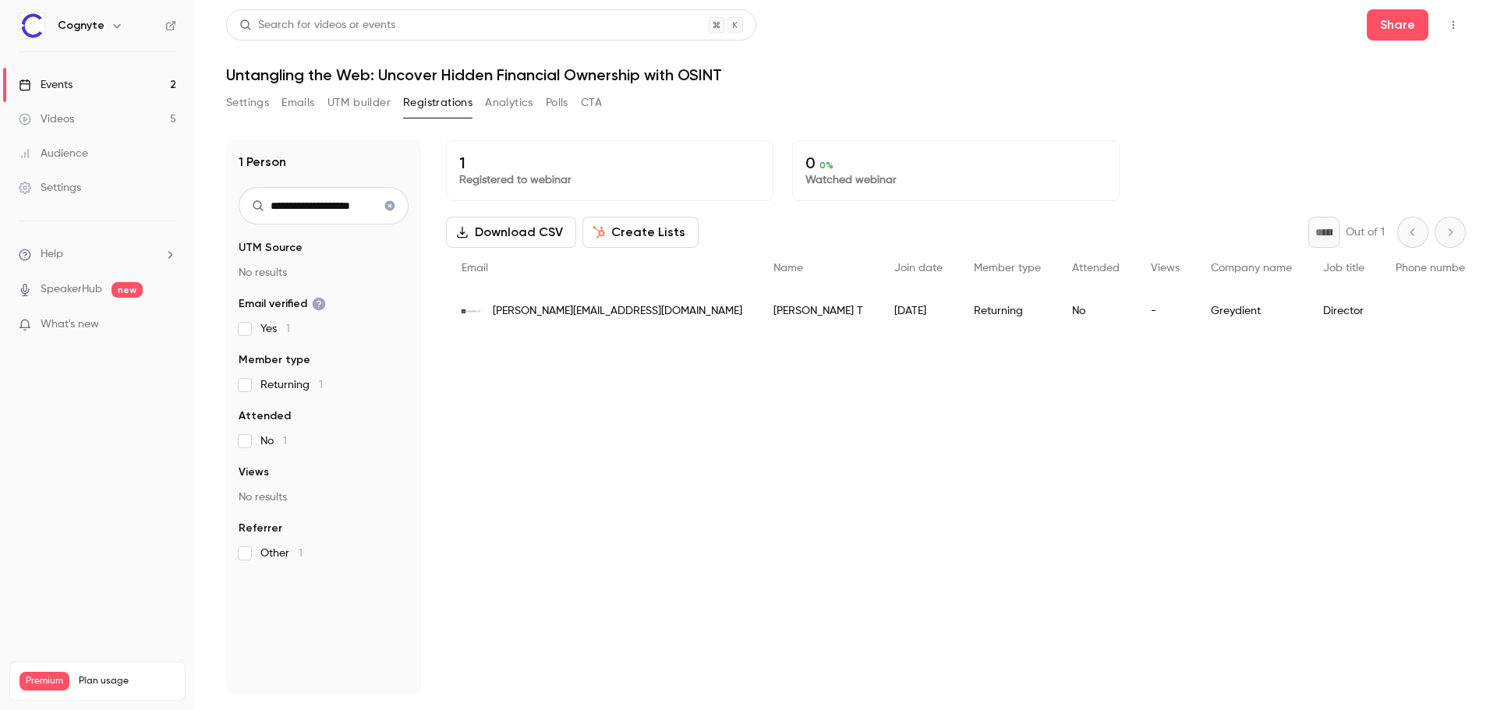
type input "**********"
click at [88, 84] on link "Events 2" at bounding box center [97, 85] width 195 height 34
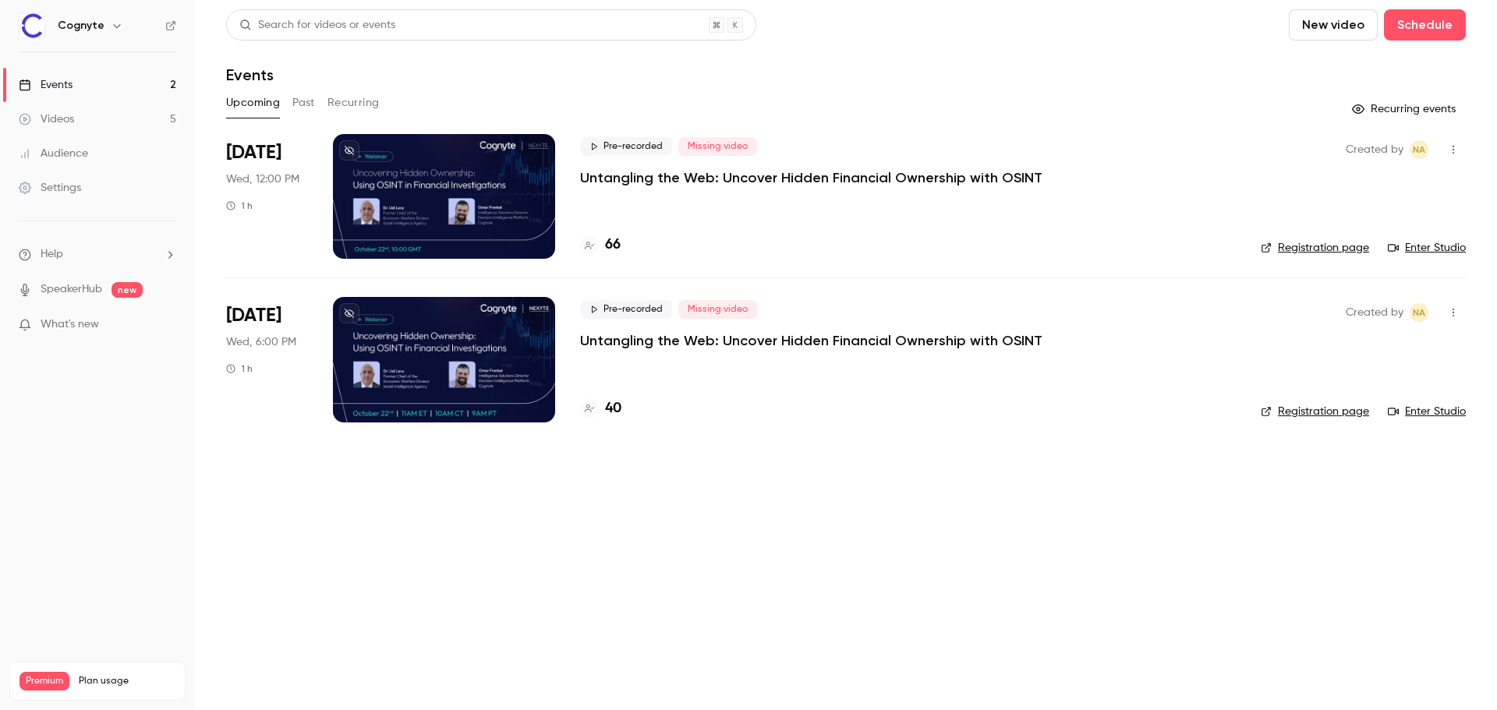
click at [623, 185] on p "Untangling the Web: Uncover Hidden Financial Ownership with OSINT" at bounding box center [811, 177] width 462 height 19
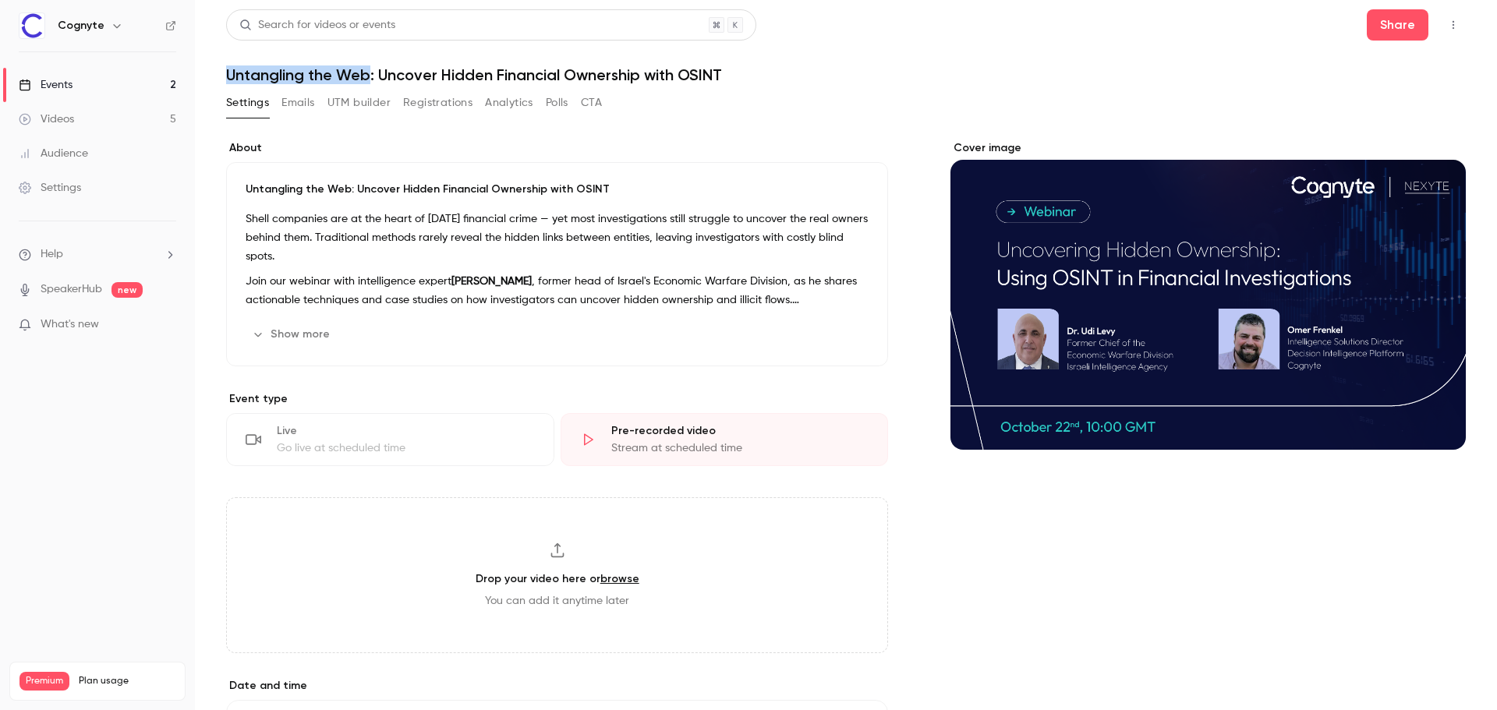
drag, startPoint x: 229, startPoint y: 70, endPoint x: 369, endPoint y: 71, distance: 139.6
click at [370, 74] on h1 "Untangling the Web: Uncover Hidden Financial Ownership with OSINT" at bounding box center [846, 75] width 1240 height 19
copy h1 "Untangling the Web"
drag, startPoint x: 381, startPoint y: 73, endPoint x: 739, endPoint y: 72, distance: 358.0
click at [739, 72] on h1 "Untangling the Web: Uncover Hidden Financial Ownership with OSINT" at bounding box center [846, 75] width 1240 height 19
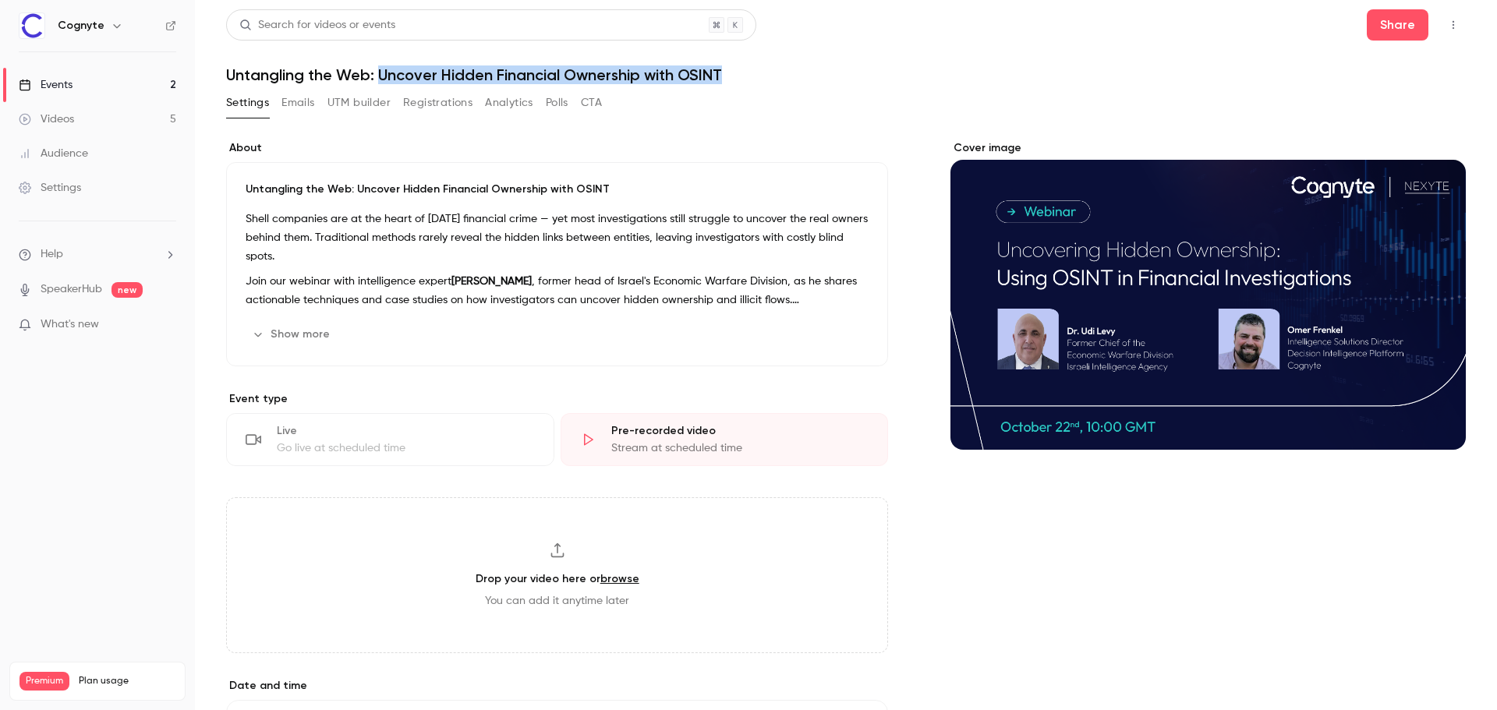
copy h1 "Uncover Hidden Financial Ownership with OSINT"
click at [289, 336] on button "Show more" at bounding box center [293, 334] width 94 height 25
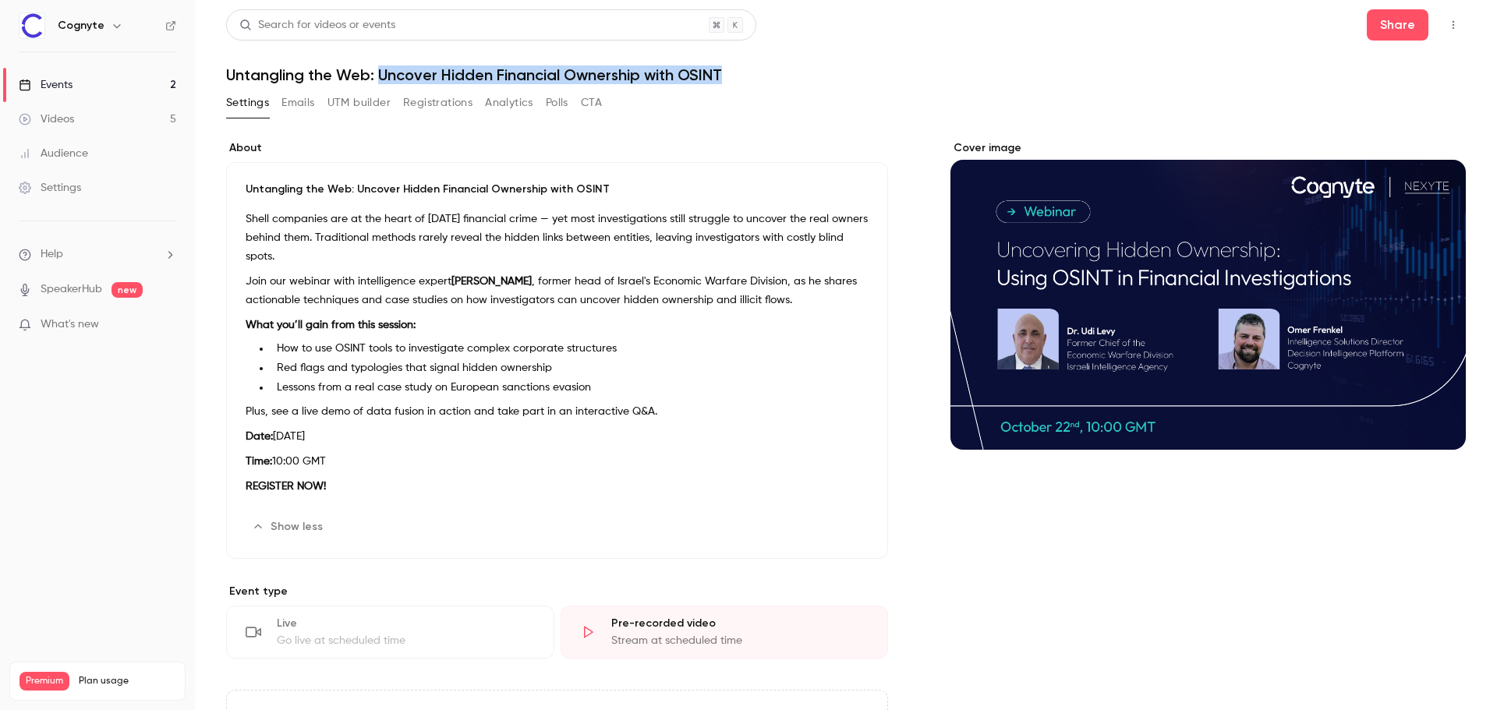
drag, startPoint x: 245, startPoint y: 212, endPoint x: 667, endPoint y: 406, distance: 464.5
click at [667, 406] on div "Untangling the Web: Uncover Hidden Financial Ownership with OSINT Shell compani…" at bounding box center [557, 360] width 662 height 397
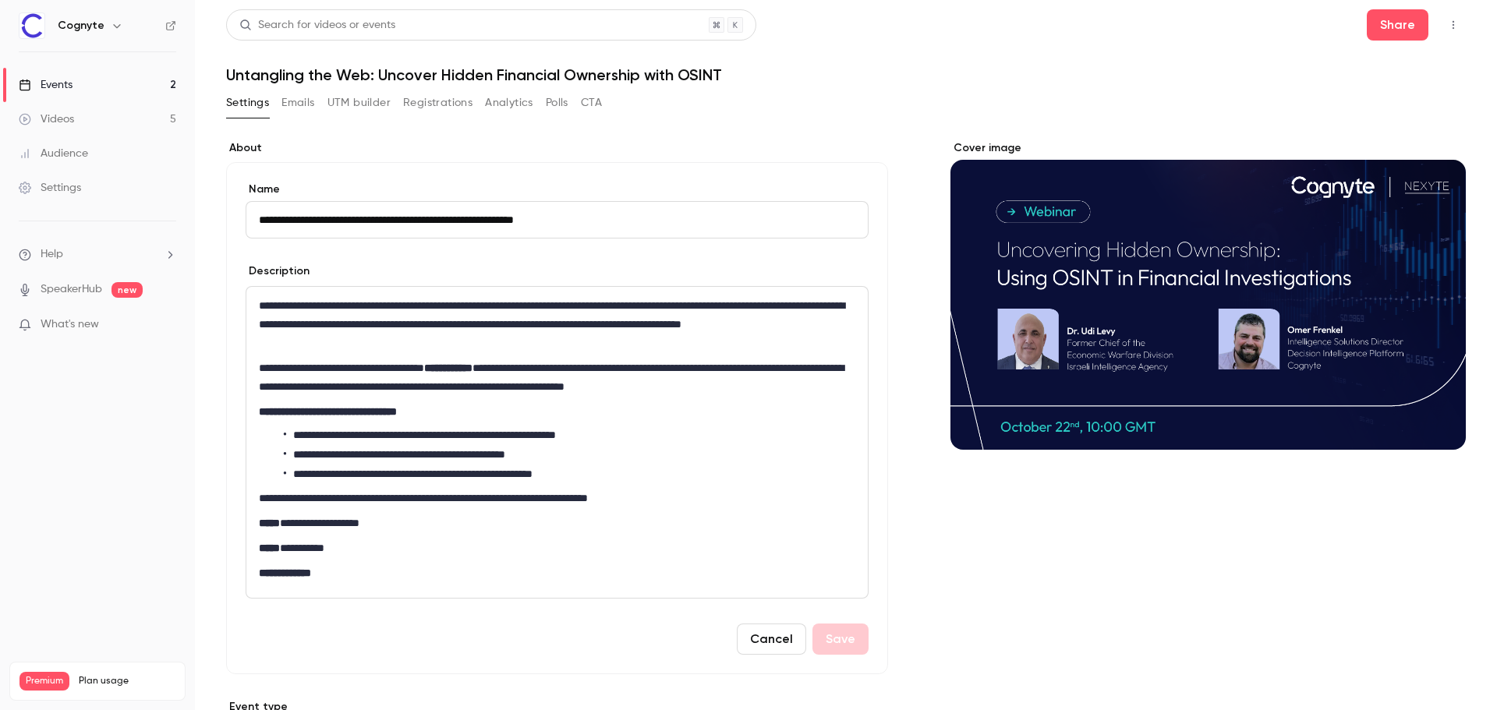
click at [410, 333] on p "**********" at bounding box center [551, 324] width 584 height 56
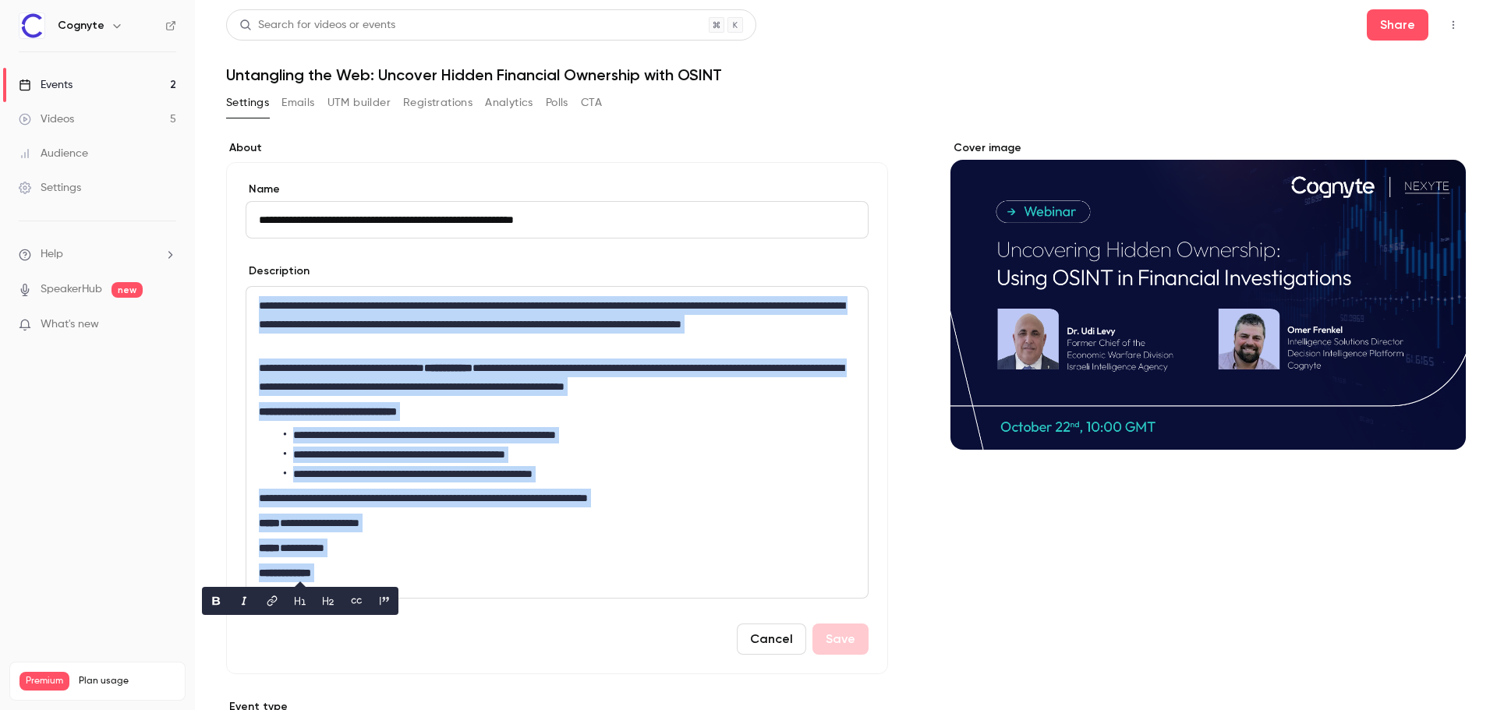
click at [410, 335] on p "**********" at bounding box center [551, 324] width 584 height 56
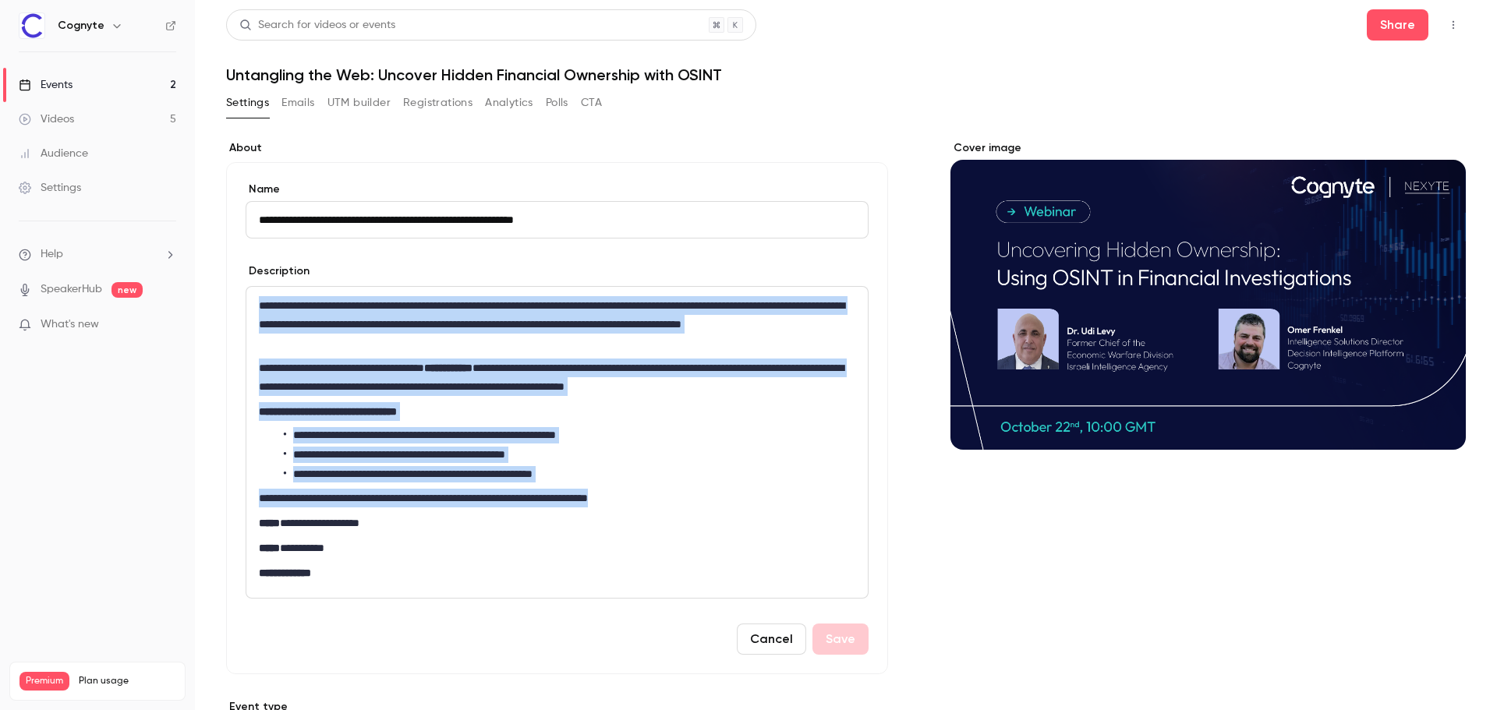
drag, startPoint x: 671, startPoint y: 499, endPoint x: 240, endPoint y: 288, distance: 479.6
click at [246, 284] on div "**********" at bounding box center [557, 431] width 623 height 335
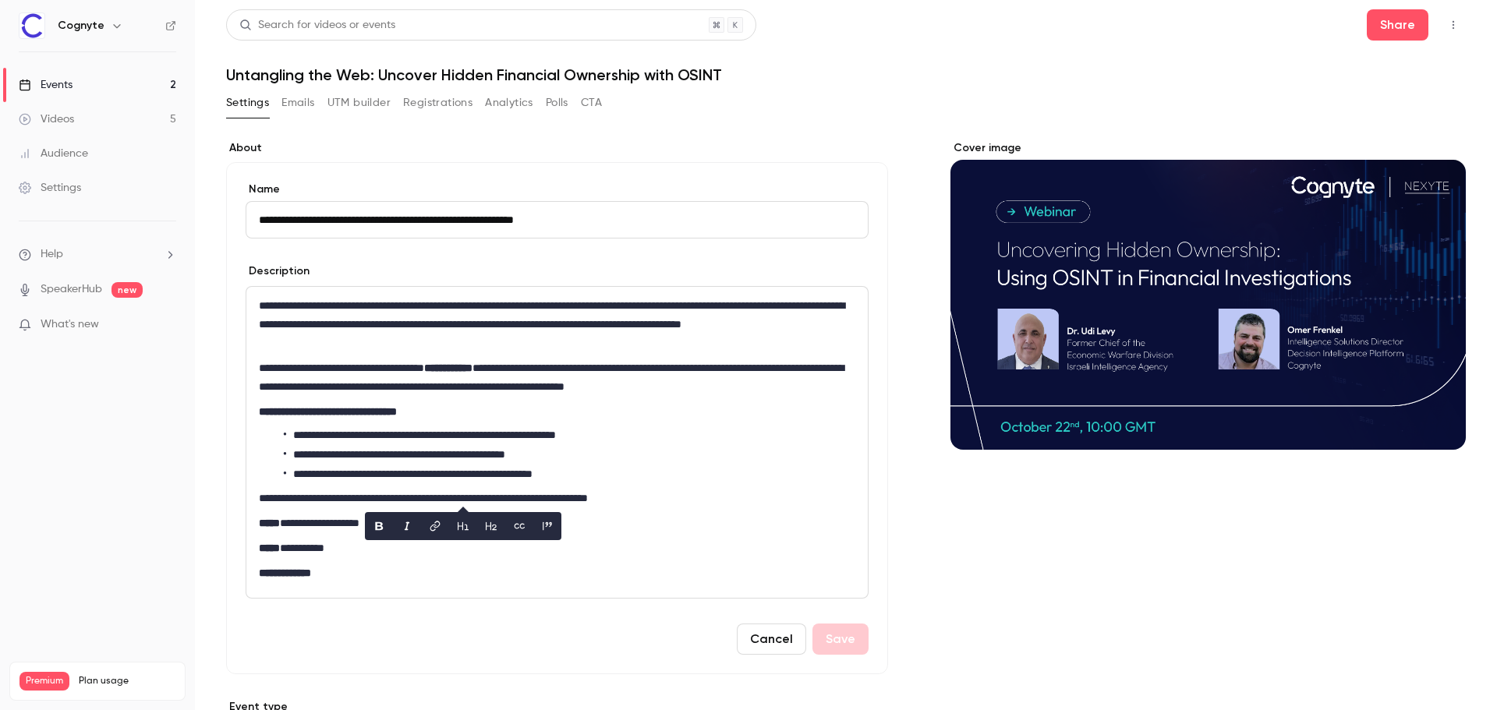
click at [387, 146] on label "About" at bounding box center [557, 148] width 662 height 16
click at [112, 78] on link "Events 2" at bounding box center [97, 85] width 195 height 34
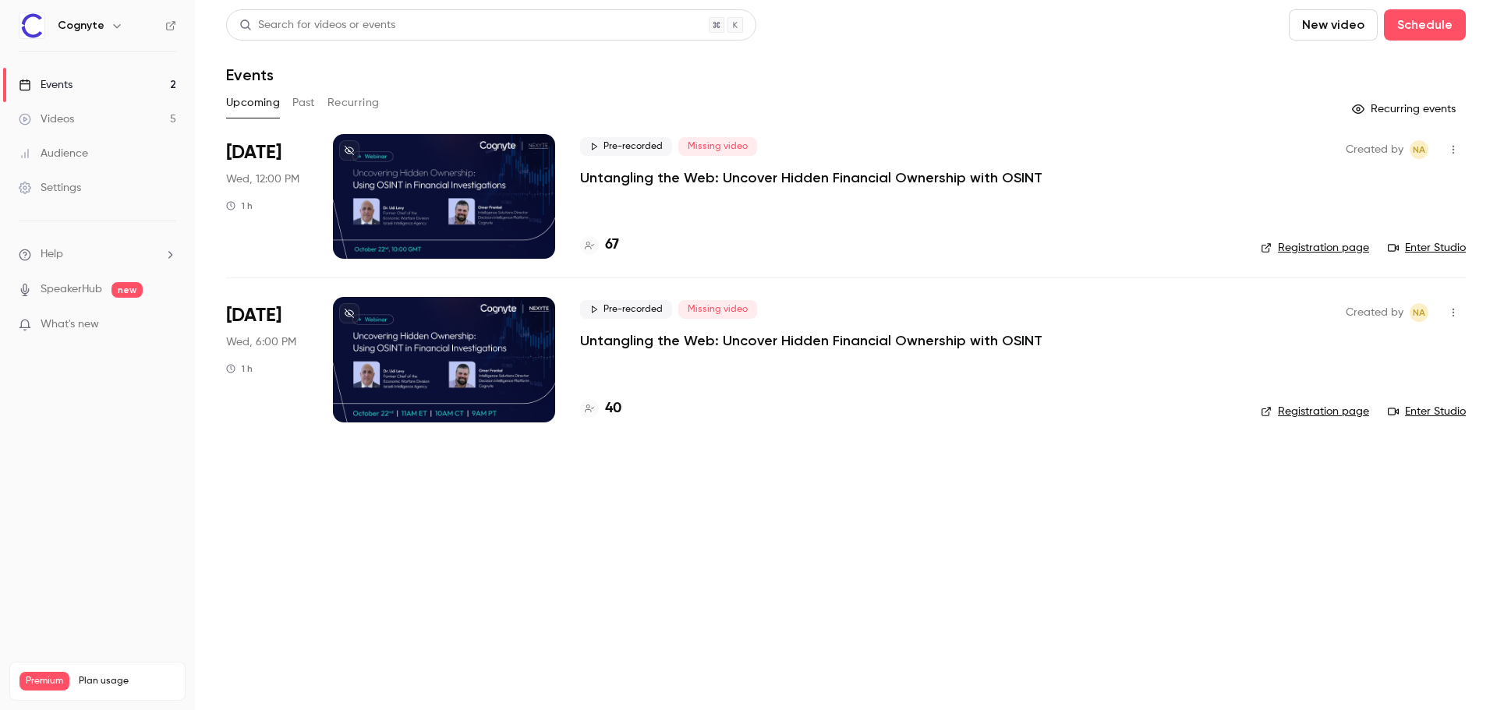
click at [455, 192] on div at bounding box center [444, 196] width 222 height 125
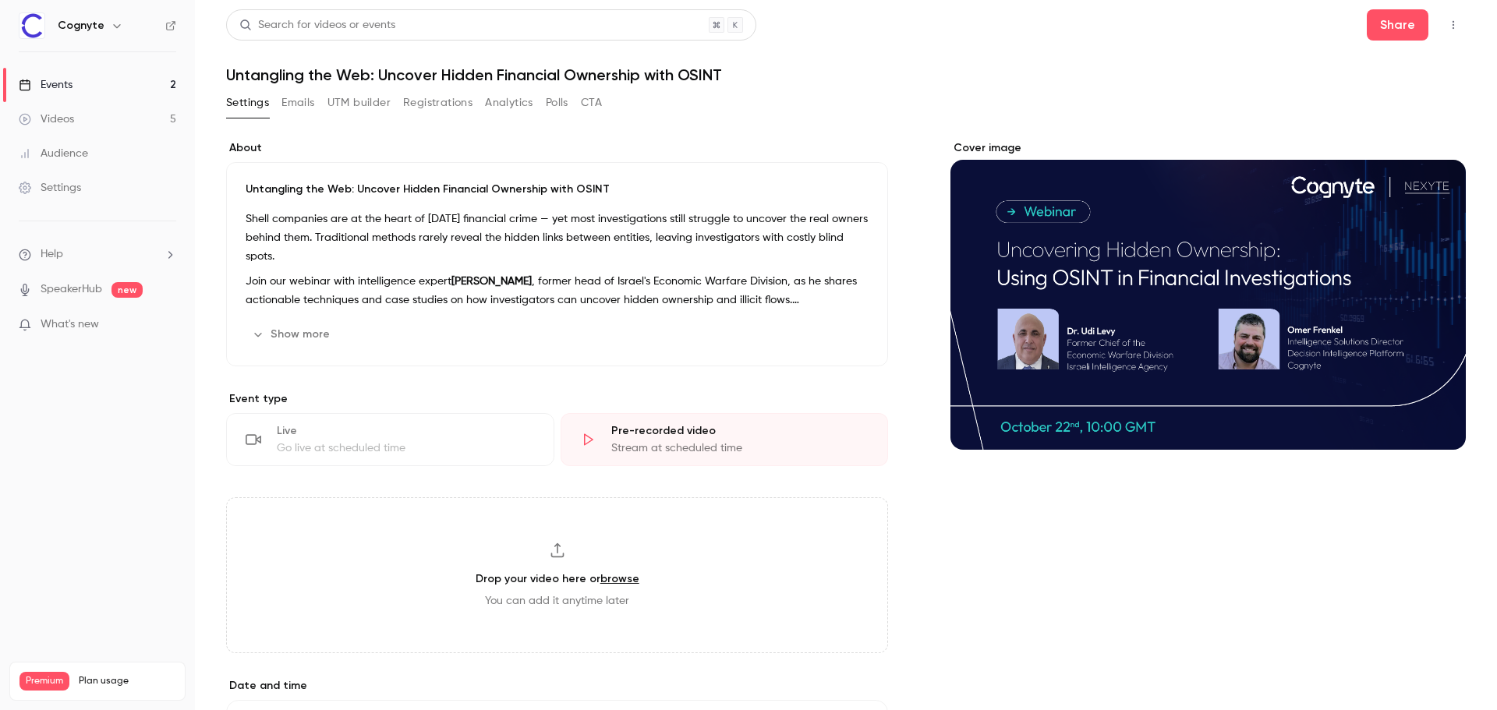
drag, startPoint x: 371, startPoint y: 110, endPoint x: 380, endPoint y: 124, distance: 16.5
click at [370, 110] on button "UTM builder" at bounding box center [359, 102] width 63 height 25
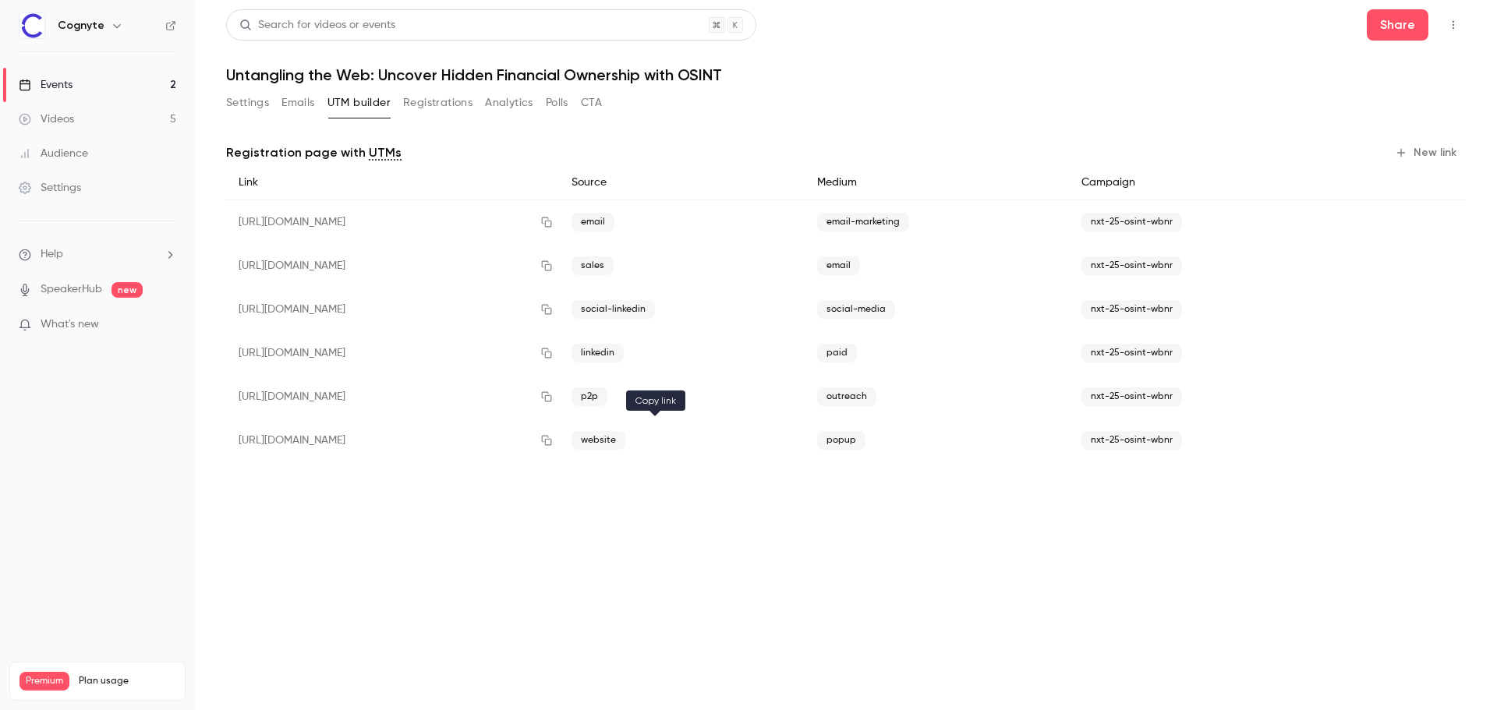
click at [553, 441] on icon "button" at bounding box center [546, 440] width 12 height 11
click at [255, 94] on button "Settings" at bounding box center [247, 102] width 43 height 25
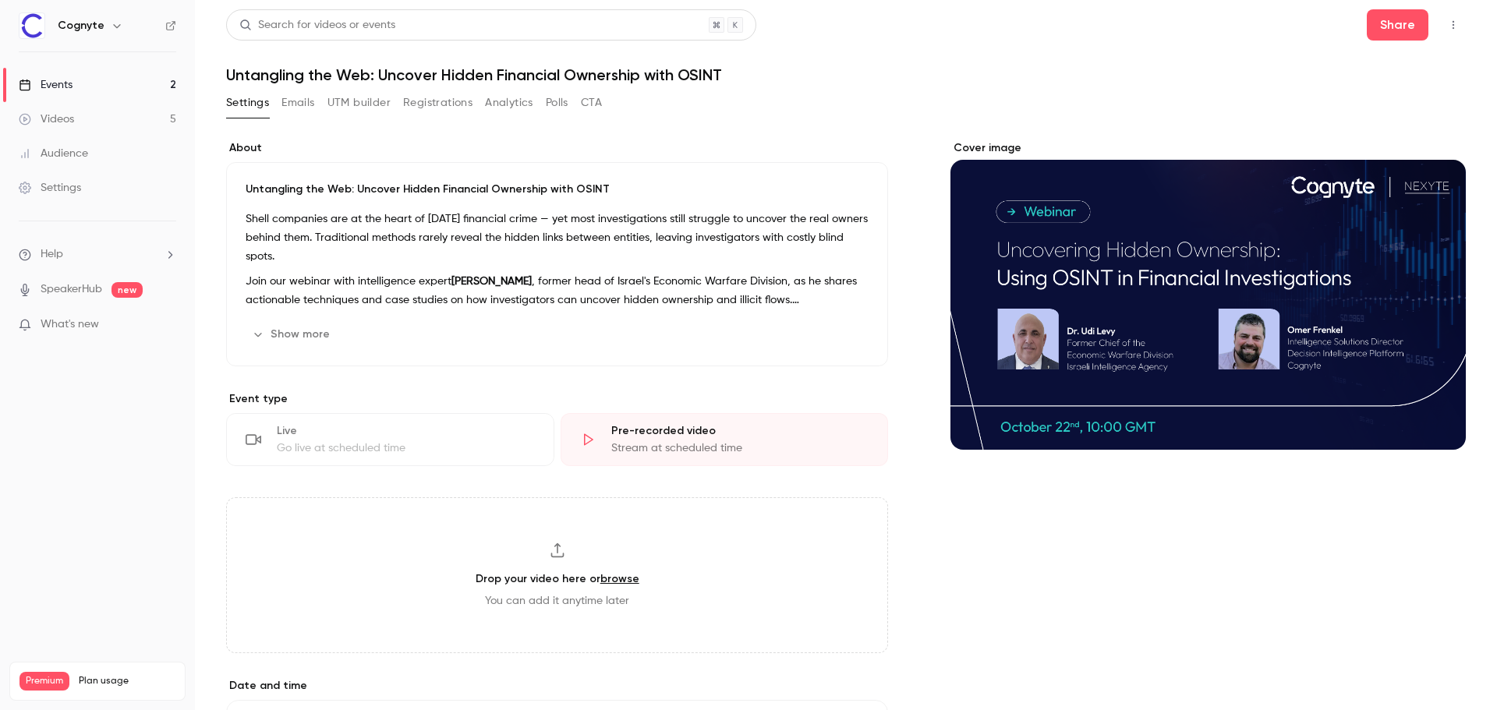
click at [104, 77] on link "Events 2" at bounding box center [97, 85] width 195 height 34
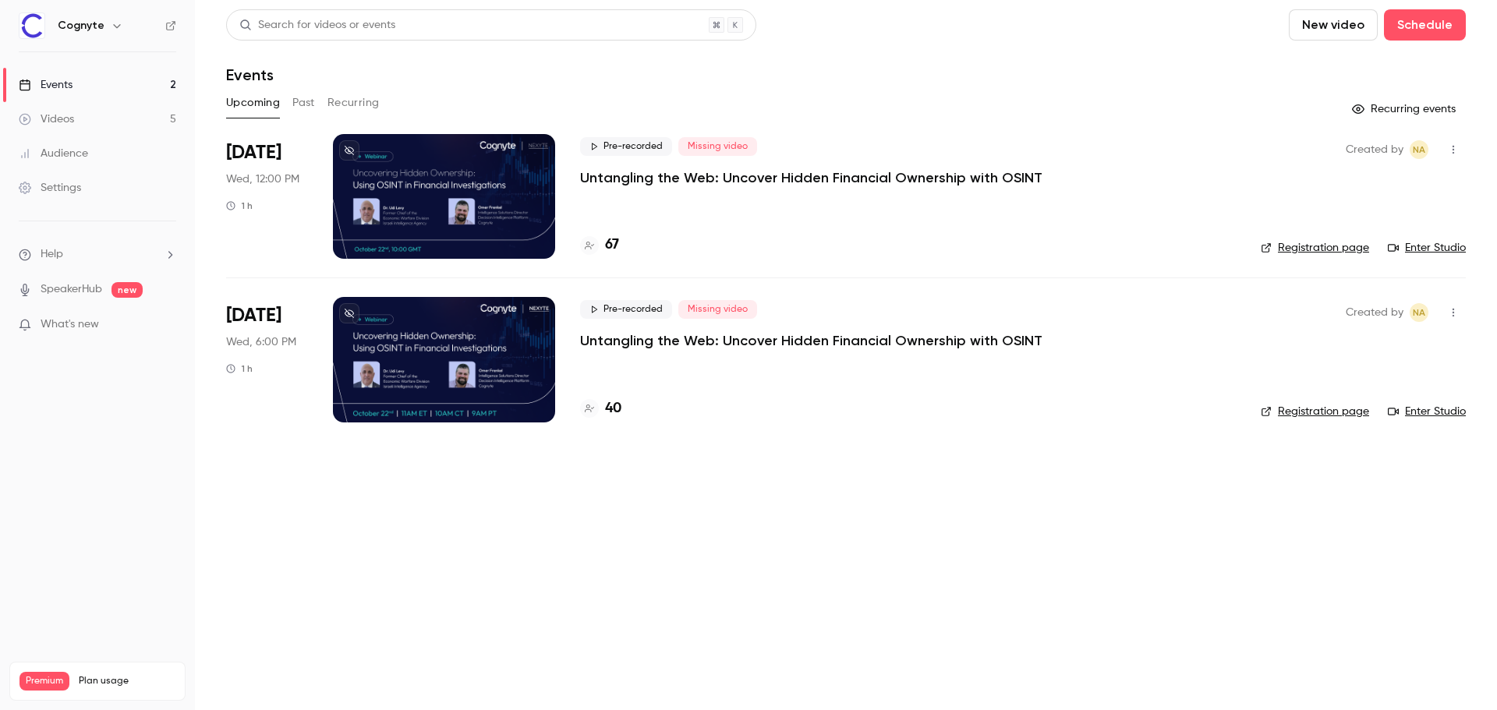
click at [384, 402] on div at bounding box center [444, 359] width 222 height 125
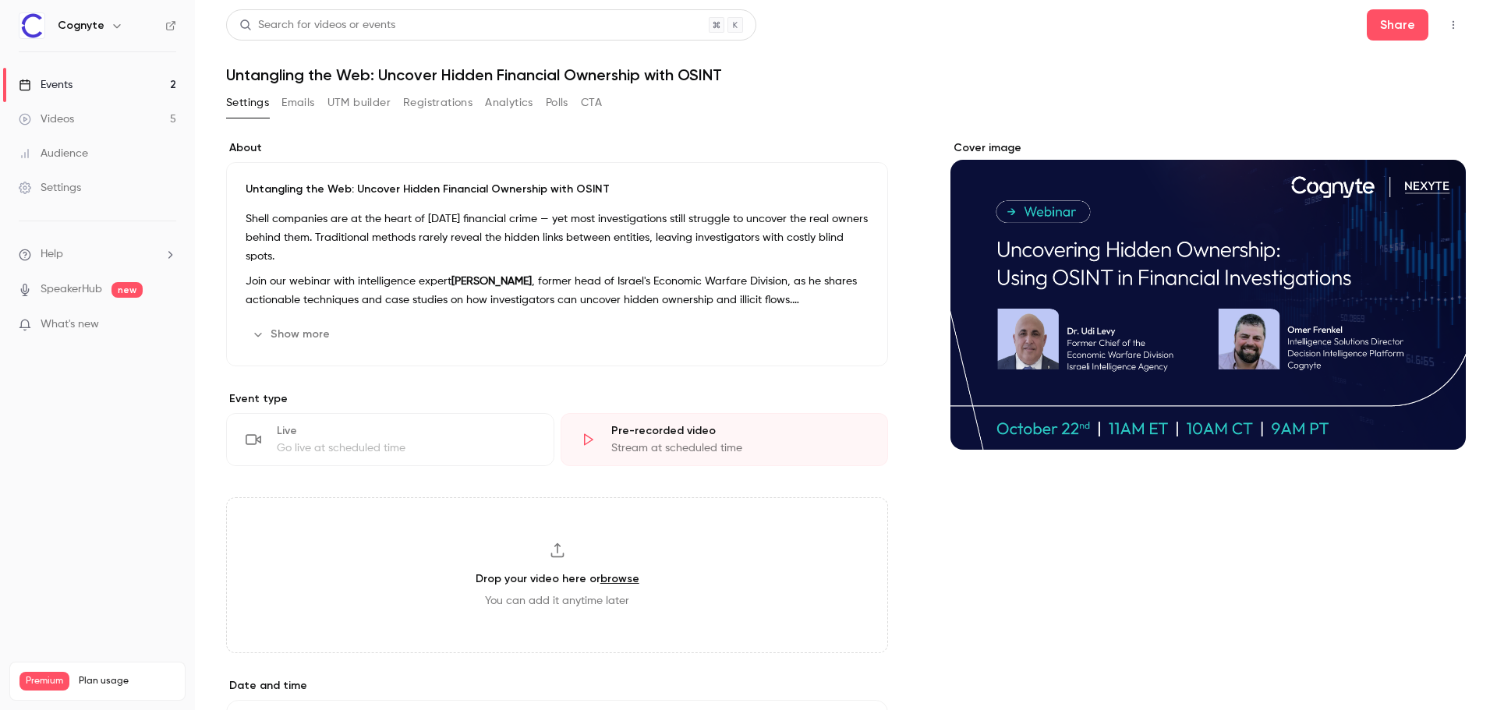
click at [494, 280] on strong "[PERSON_NAME]" at bounding box center [492, 281] width 80 height 11
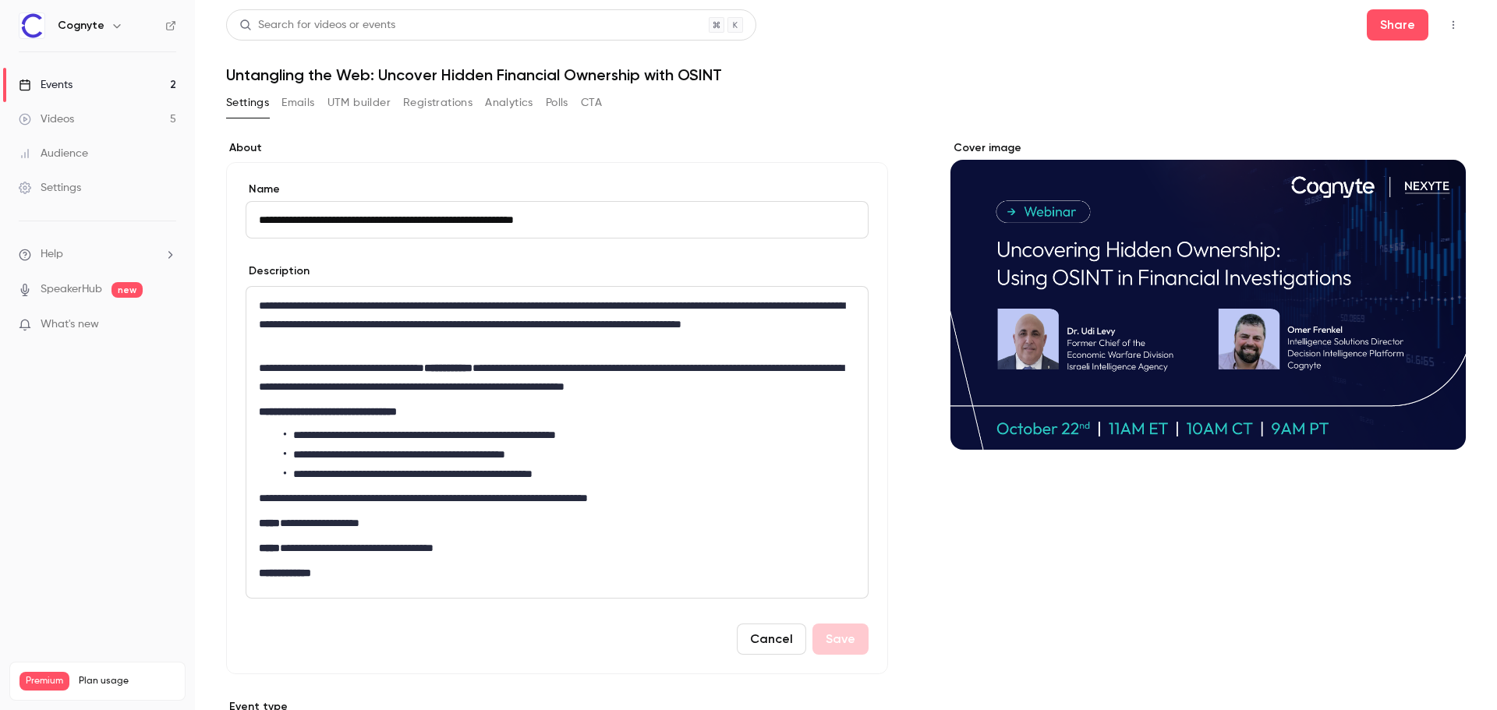
click at [473, 370] on strong "**********" at bounding box center [448, 368] width 48 height 11
click at [824, 640] on button "Save" at bounding box center [841, 639] width 56 height 31
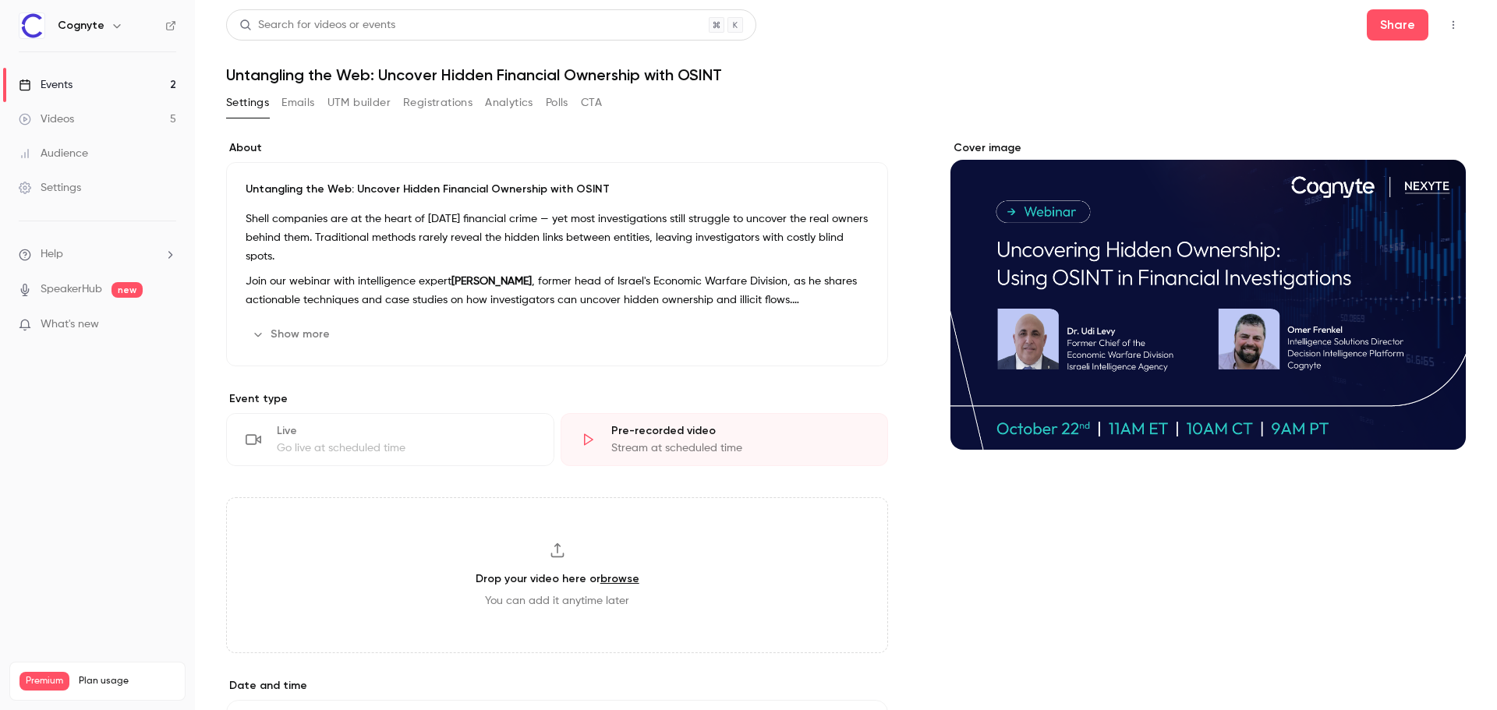
click at [122, 74] on link "Events 2" at bounding box center [97, 85] width 195 height 34
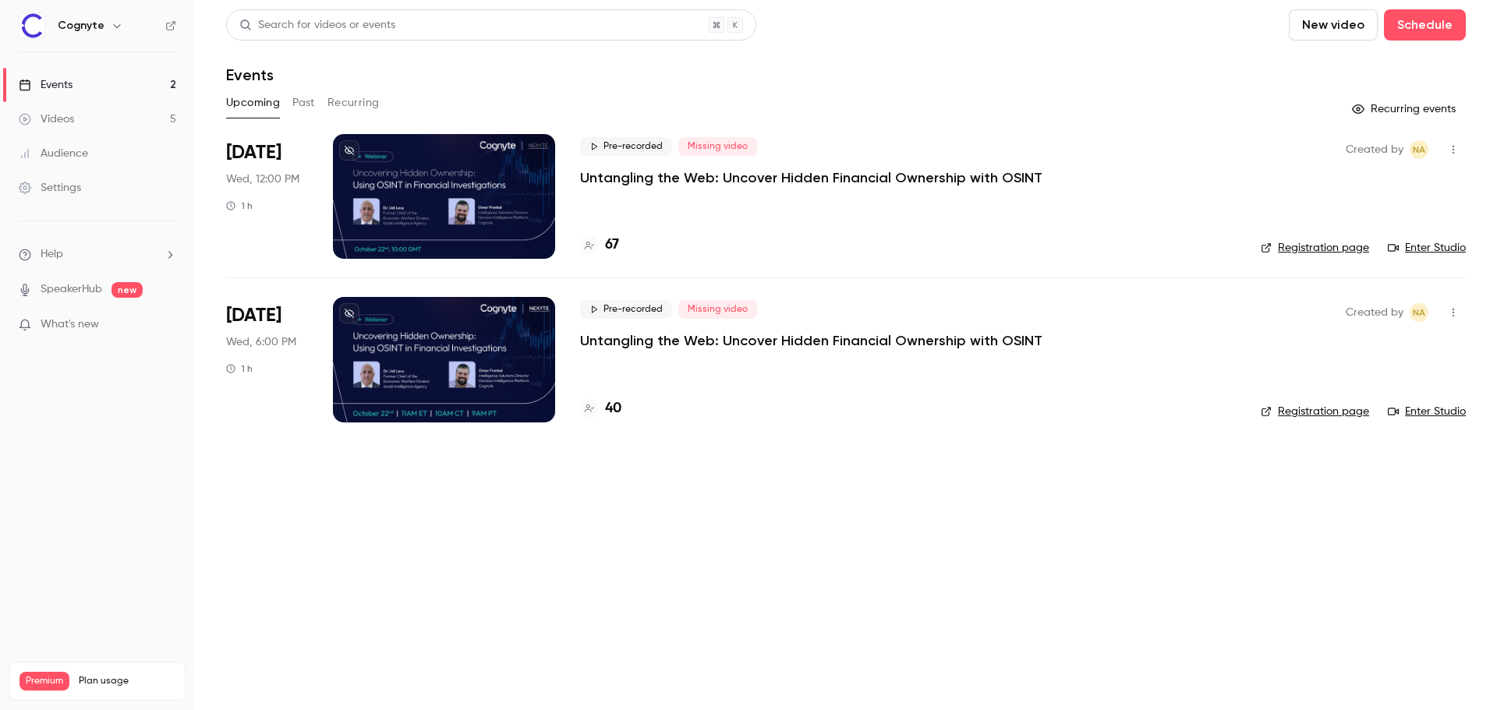
click at [475, 228] on div at bounding box center [444, 196] width 222 height 125
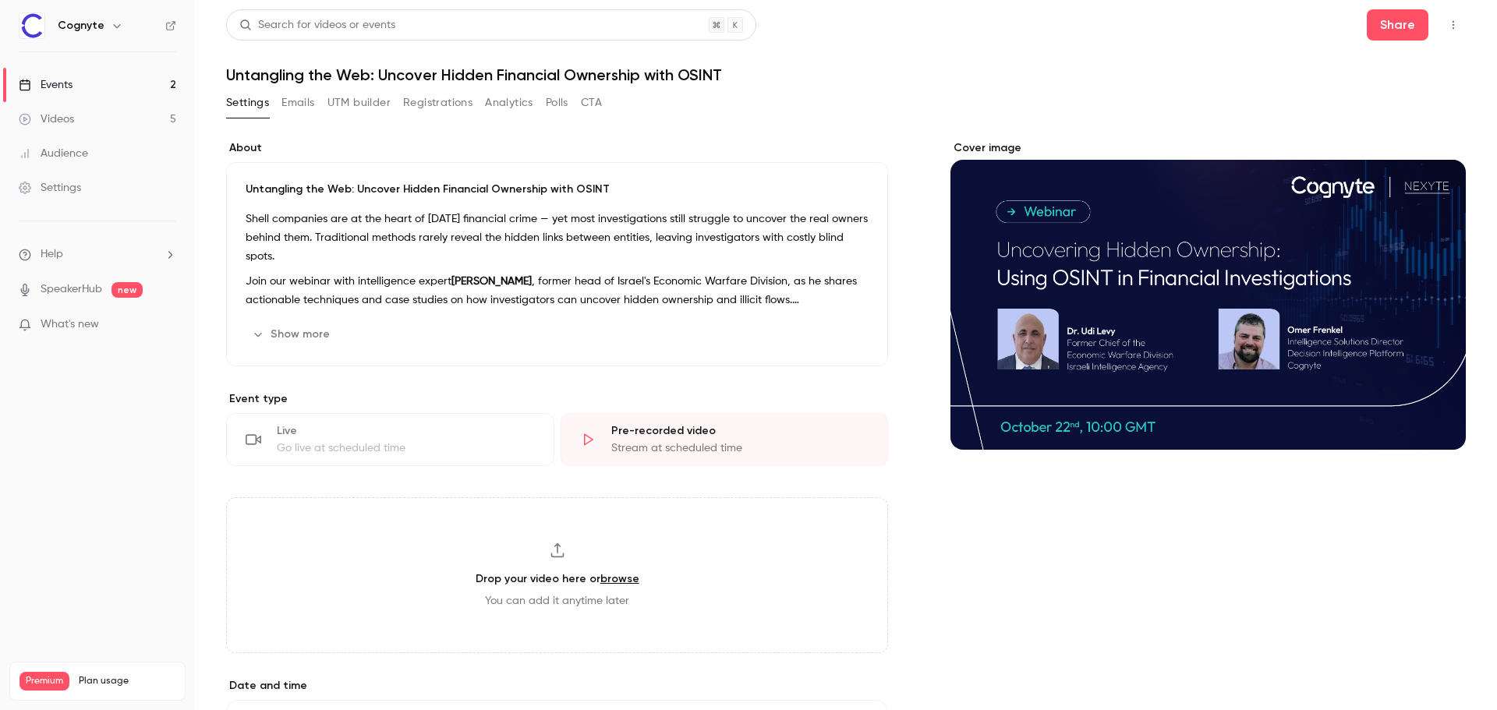
click at [492, 280] on strong "[PERSON_NAME]" at bounding box center [492, 281] width 80 height 11
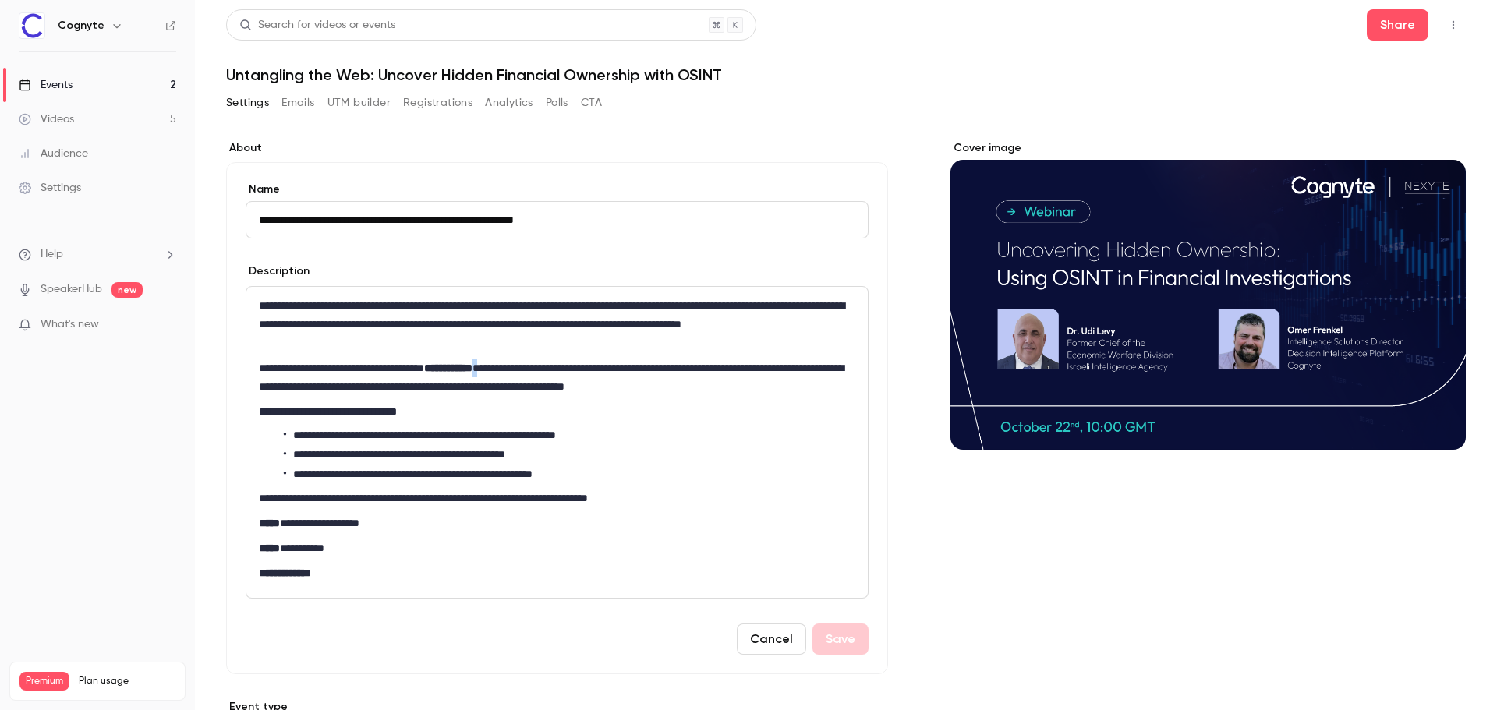
click at [522, 369] on p "**********" at bounding box center [551, 377] width 584 height 37
click at [818, 641] on button "Save" at bounding box center [841, 639] width 56 height 31
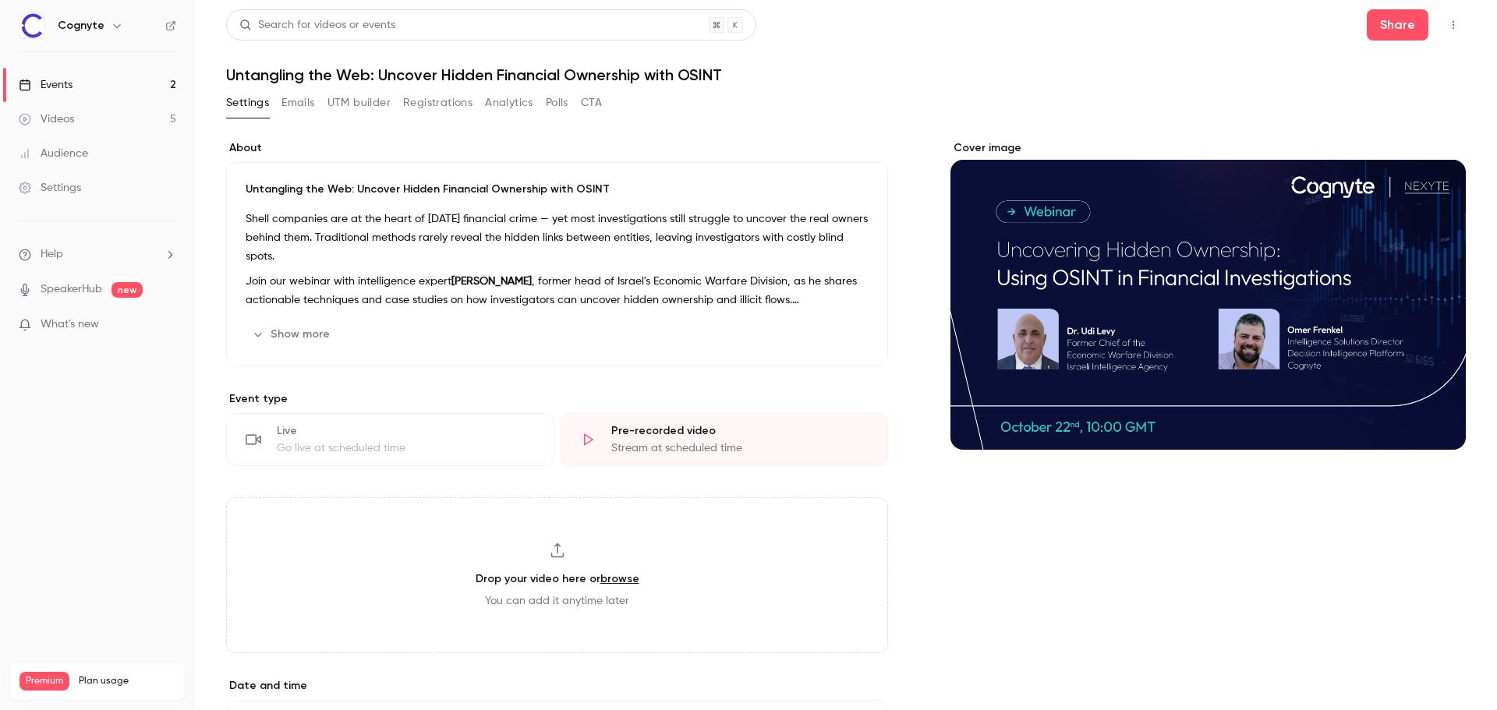
click at [144, 77] on link "Events 2" at bounding box center [97, 85] width 195 height 34
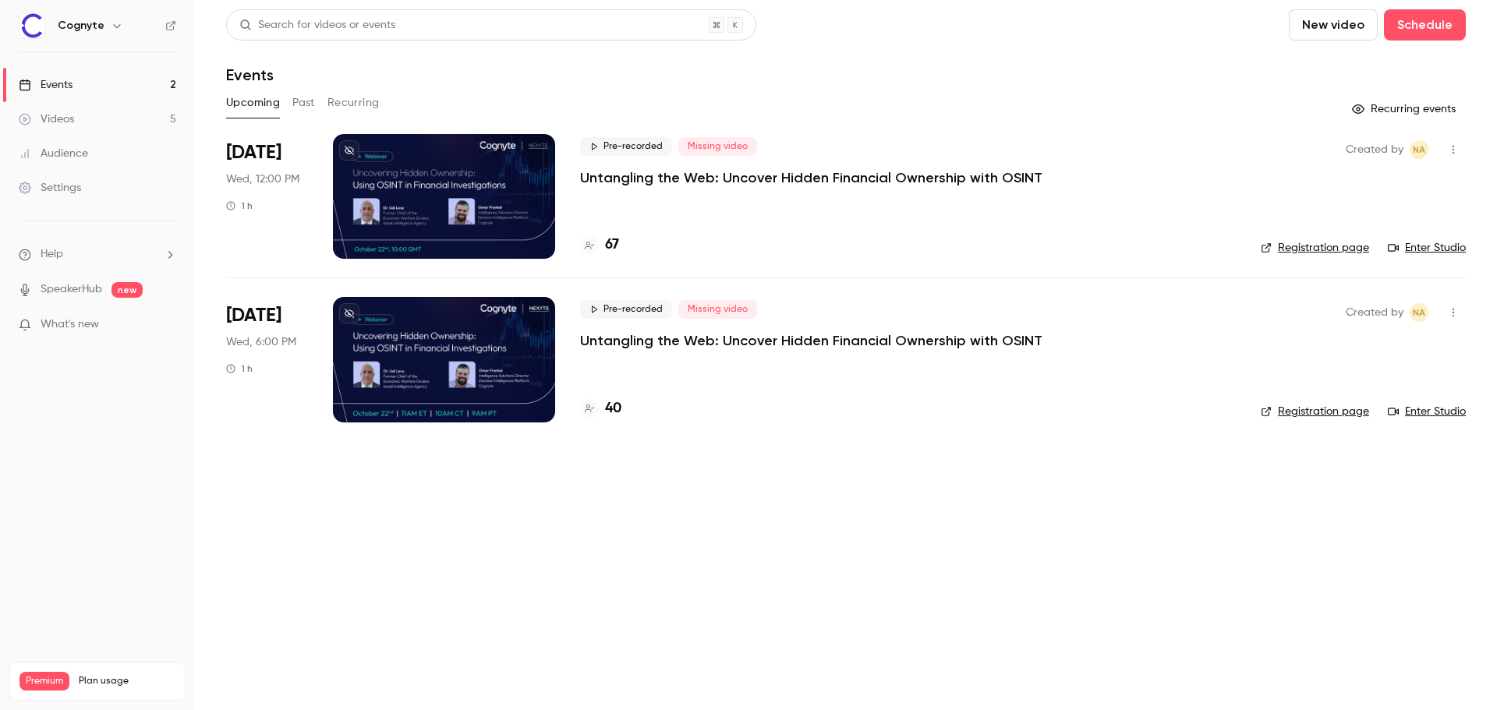
click at [395, 347] on div at bounding box center [444, 359] width 222 height 125
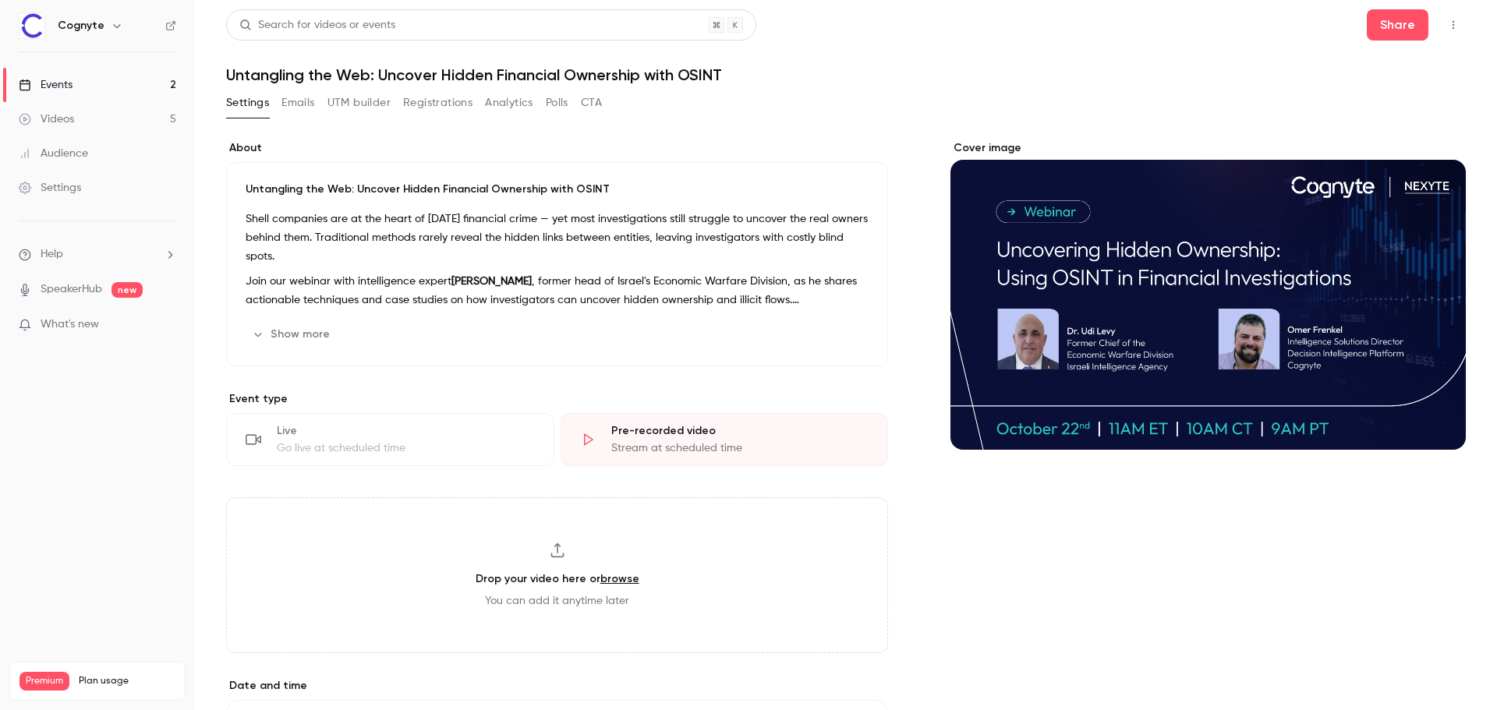
click at [331, 100] on button "UTM builder" at bounding box center [359, 102] width 63 height 25
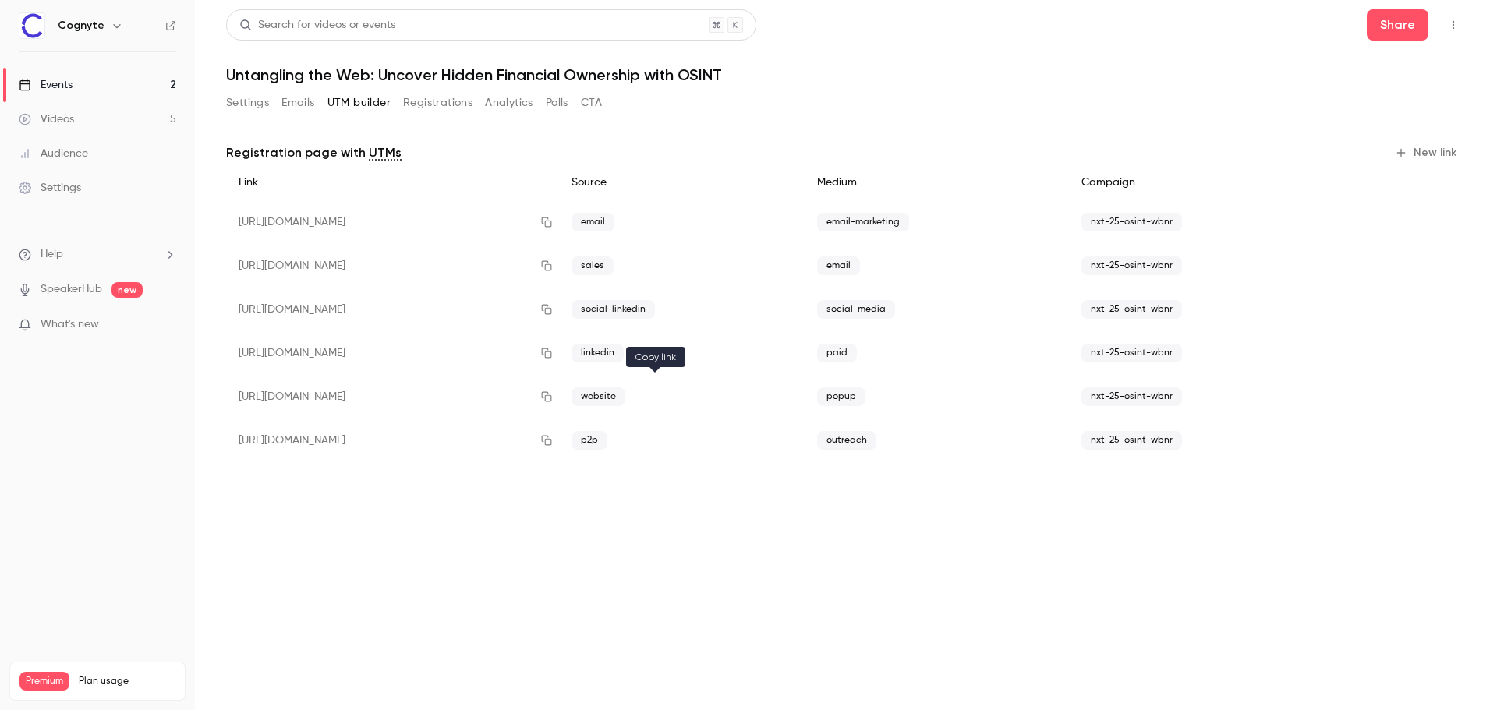
click at [553, 392] on icon "button" at bounding box center [546, 396] width 12 height 11
